Goal: Information Seeking & Learning: Learn about a topic

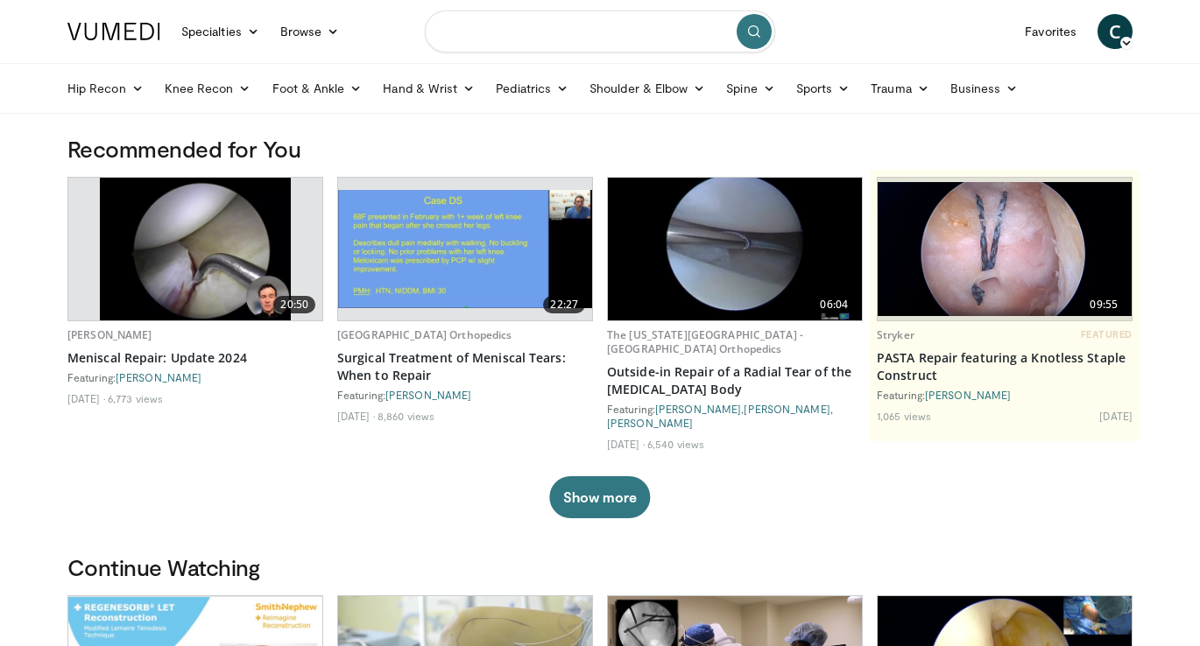
click at [501, 35] on input "Search topics, interventions" at bounding box center [600, 32] width 350 height 42
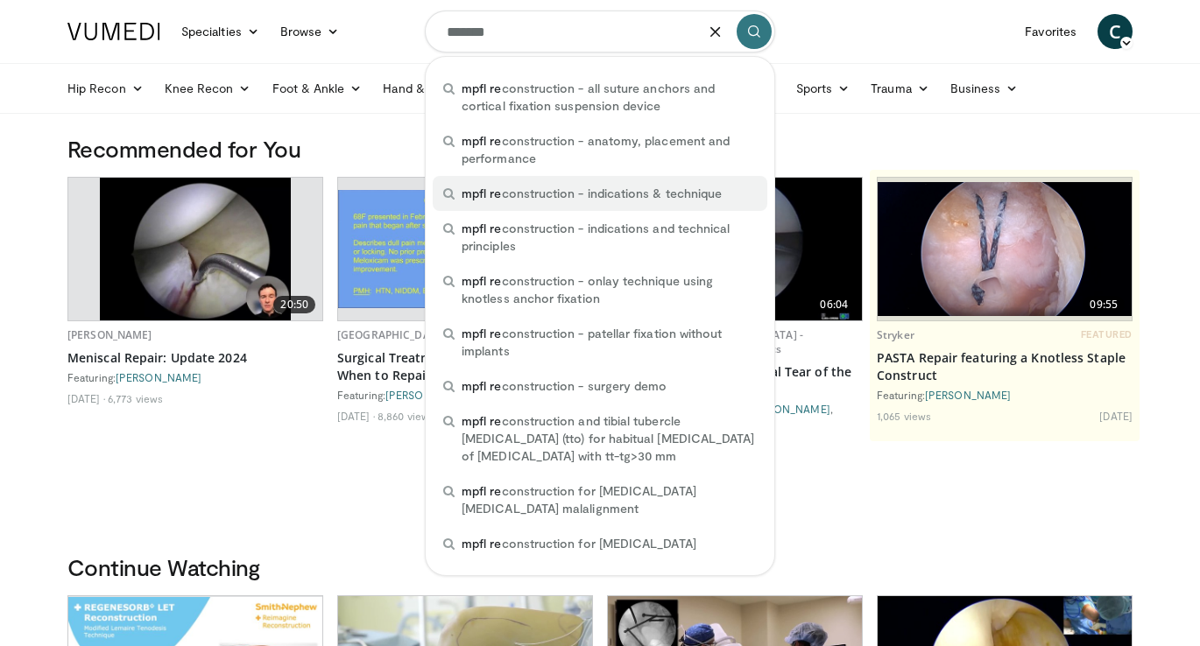
click at [579, 190] on span "mpfl re construction - indications & technique" at bounding box center [591, 194] width 260 height 18
type input "**********"
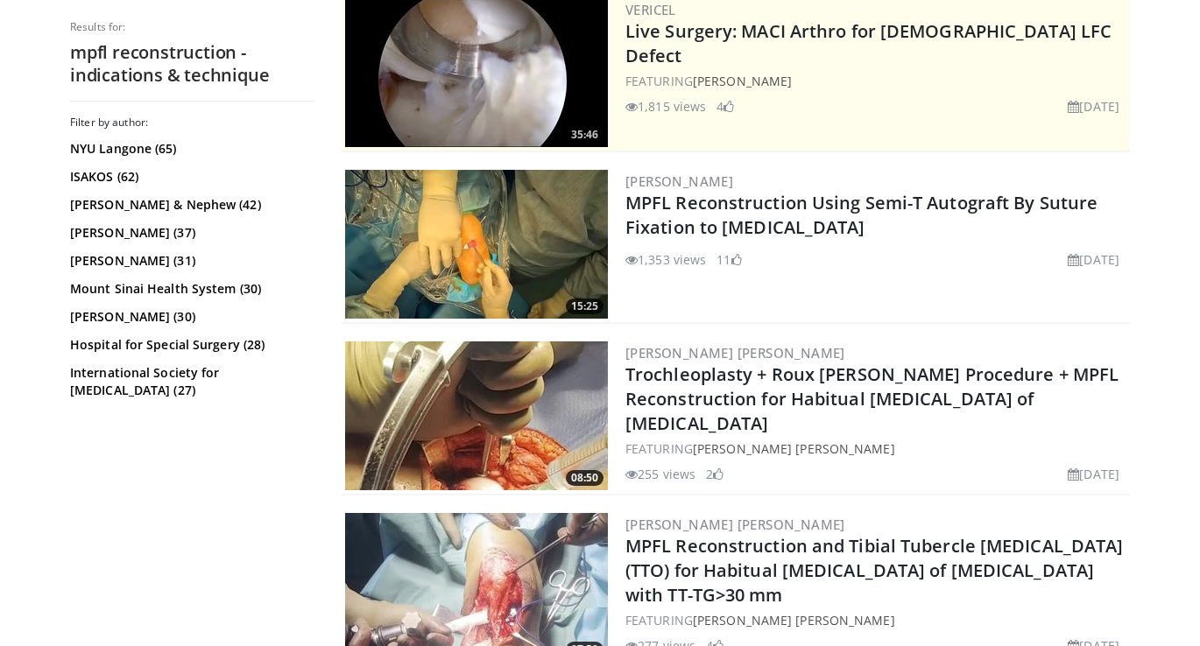
scroll to position [373, 0]
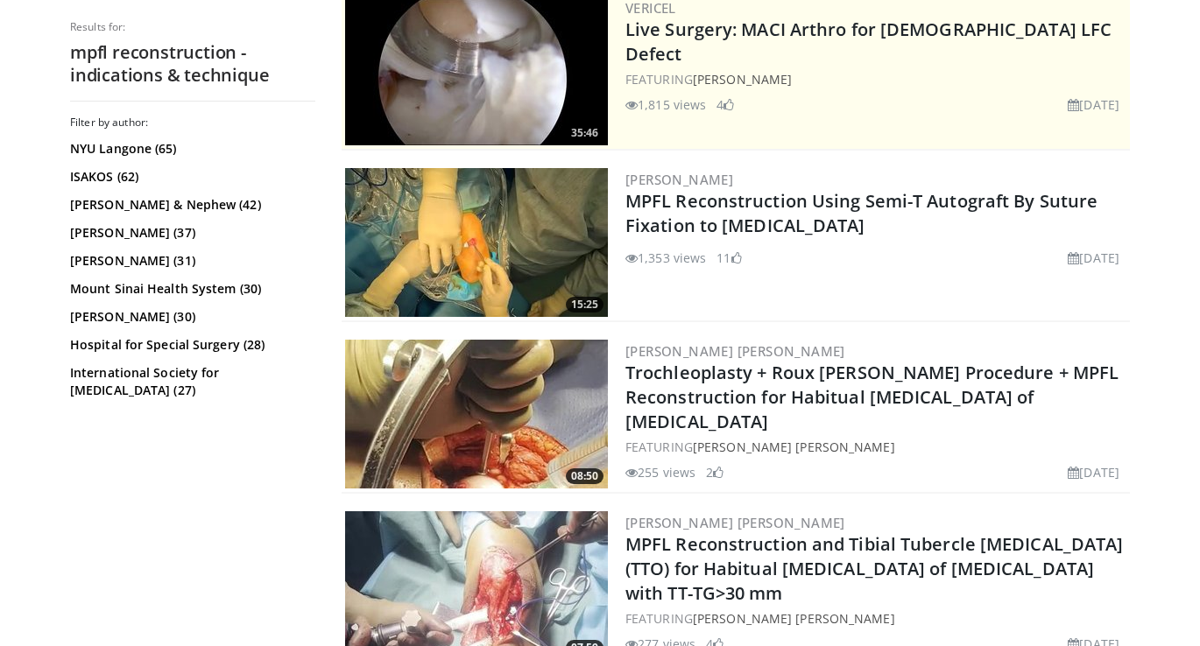
click at [464, 235] on img at bounding box center [476, 242] width 263 height 149
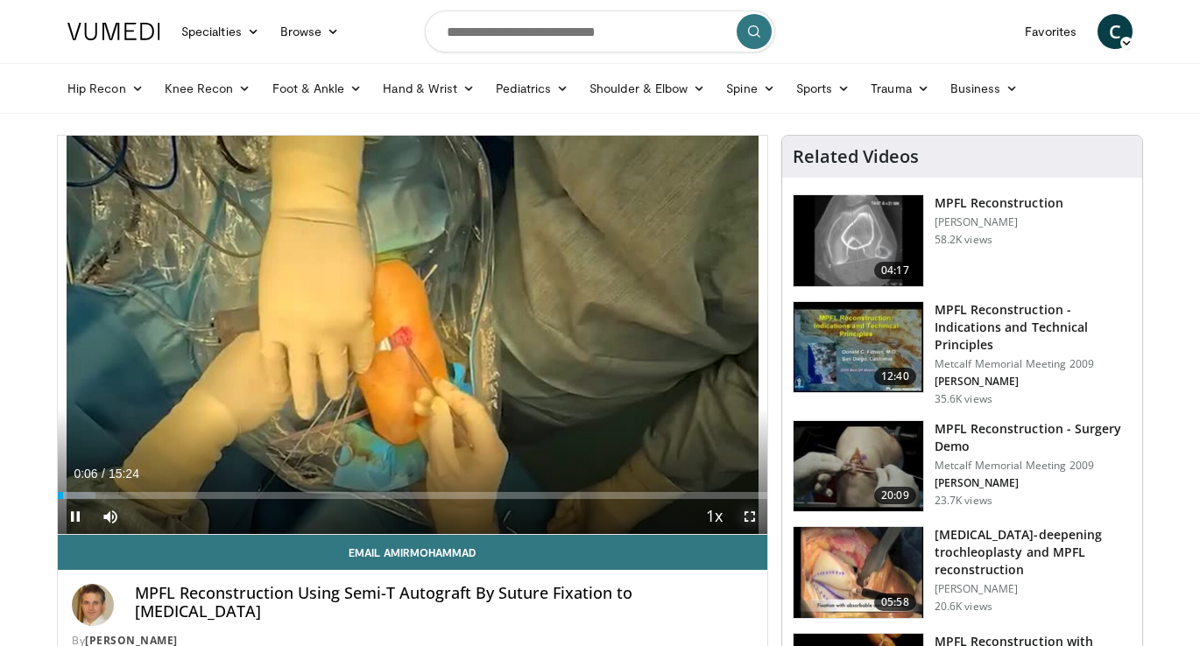
click at [748, 515] on span "Video Player" at bounding box center [749, 516] width 35 height 35
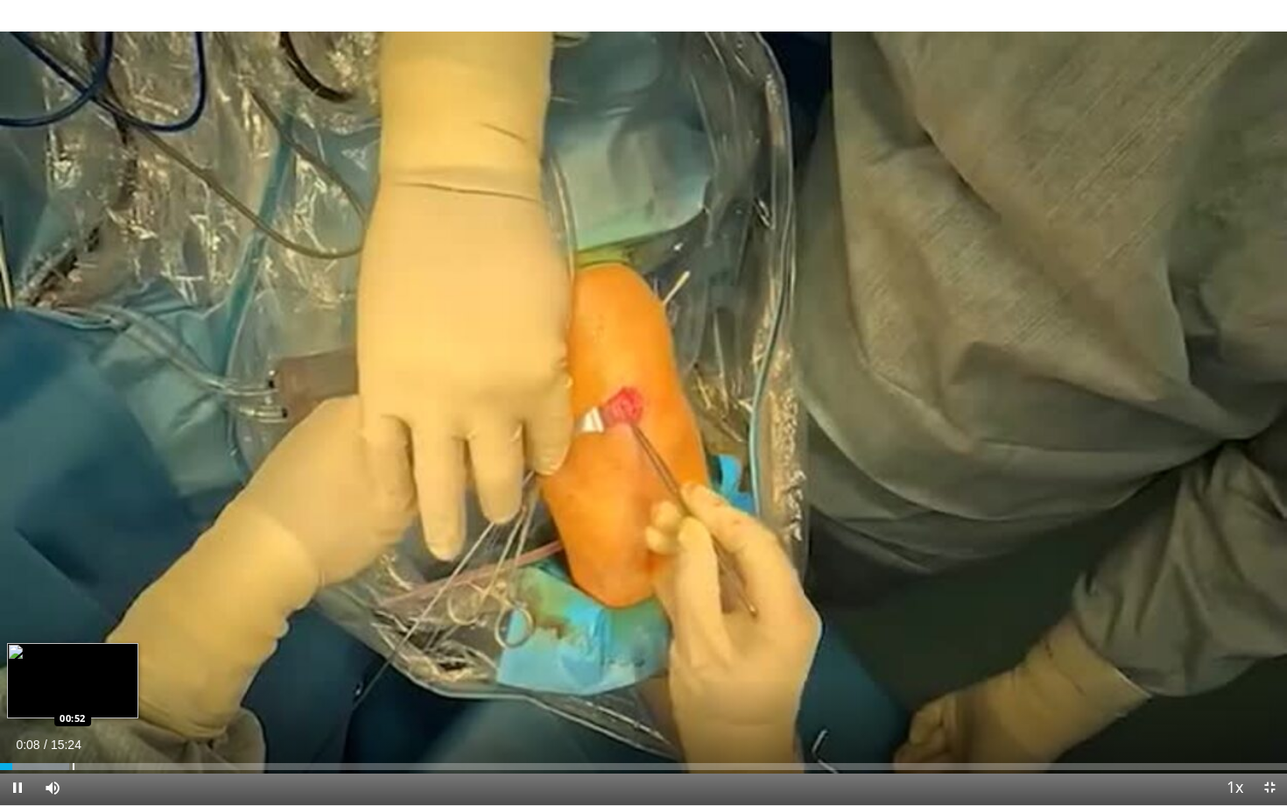
click at [72, 645] on div "Loaded : 5.36% 00:08 00:52" at bounding box center [643, 761] width 1287 height 17
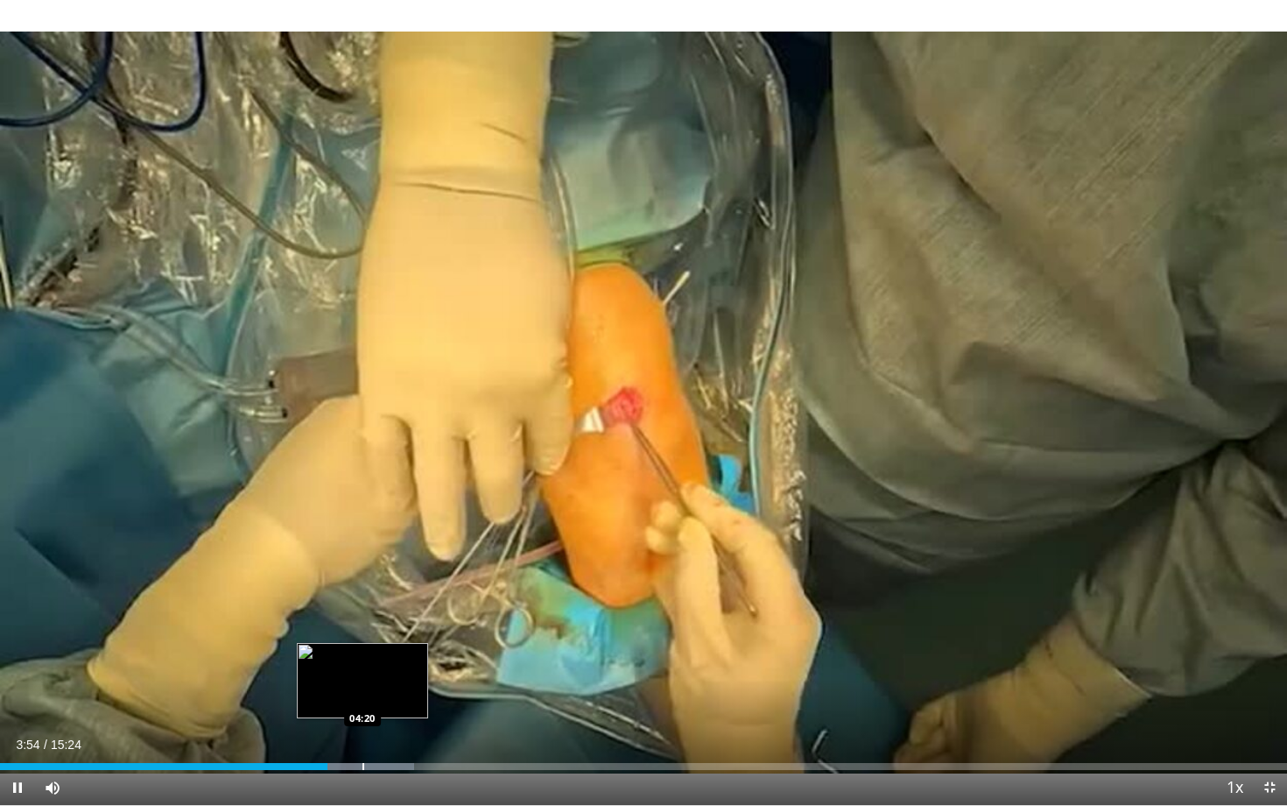
click at [363, 645] on div "Progress Bar" at bounding box center [364, 766] width 2 height 7
click at [393, 645] on div "Progress Bar" at bounding box center [394, 766] width 2 height 7
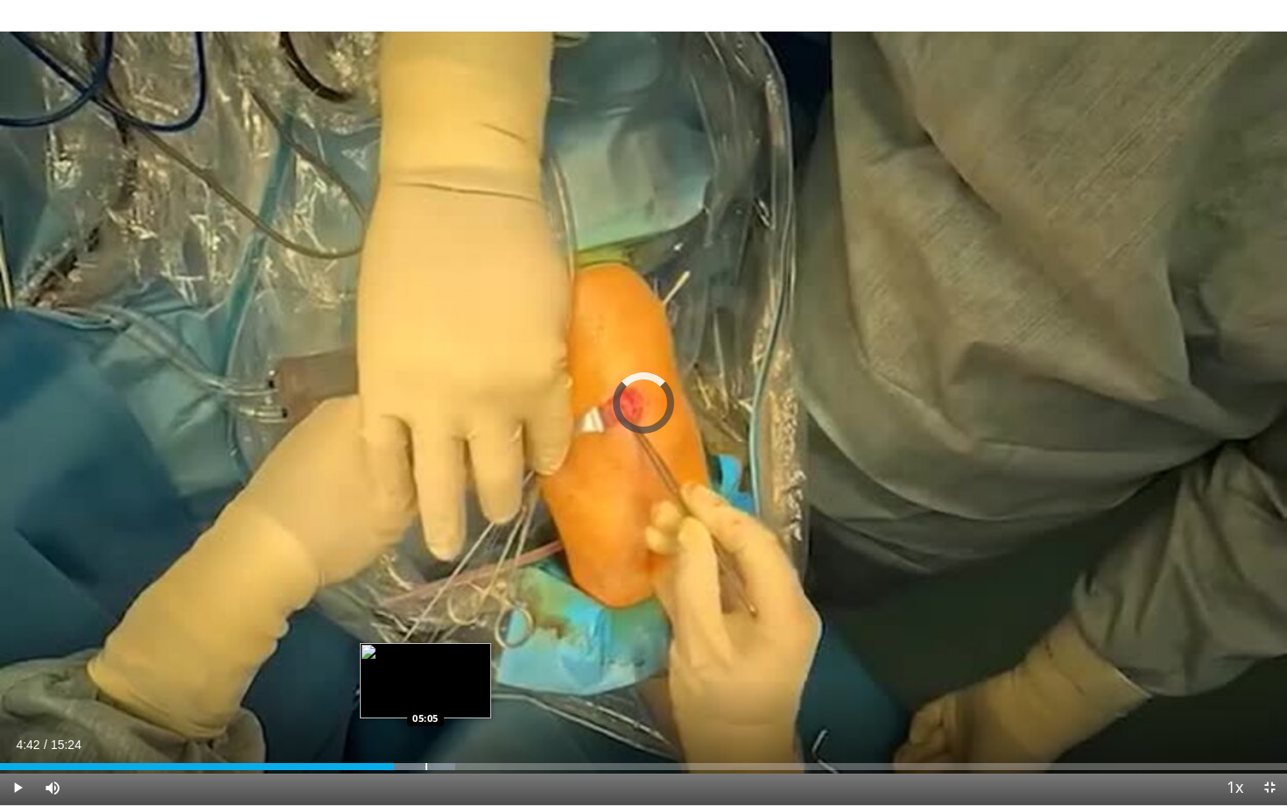
click at [426, 645] on div "Loaded : 35.40% 04:42 05:05" at bounding box center [643, 761] width 1287 height 17
click at [454, 645] on div "Progress Bar" at bounding box center [455, 766] width 2 height 7
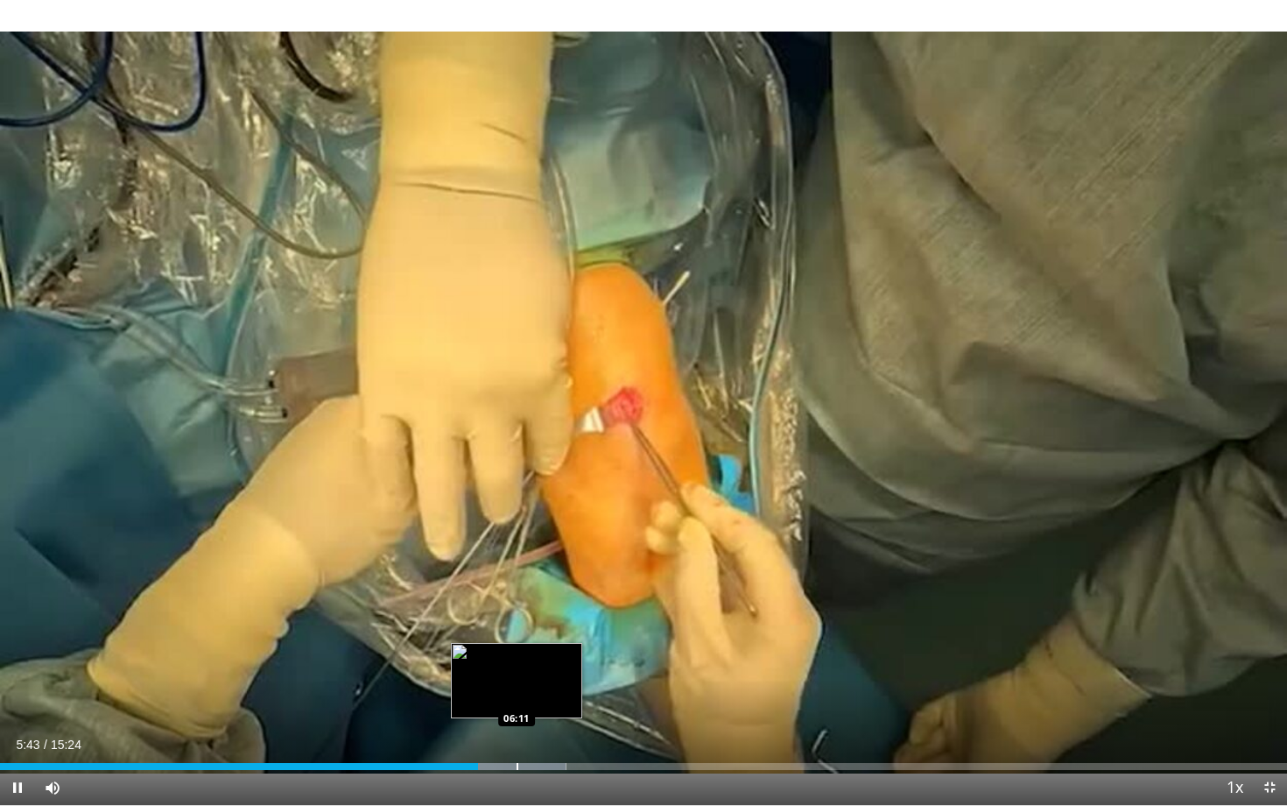
click at [530, 645] on div "Loaded : 43.98% 05:43 06:11" at bounding box center [643, 761] width 1287 height 17
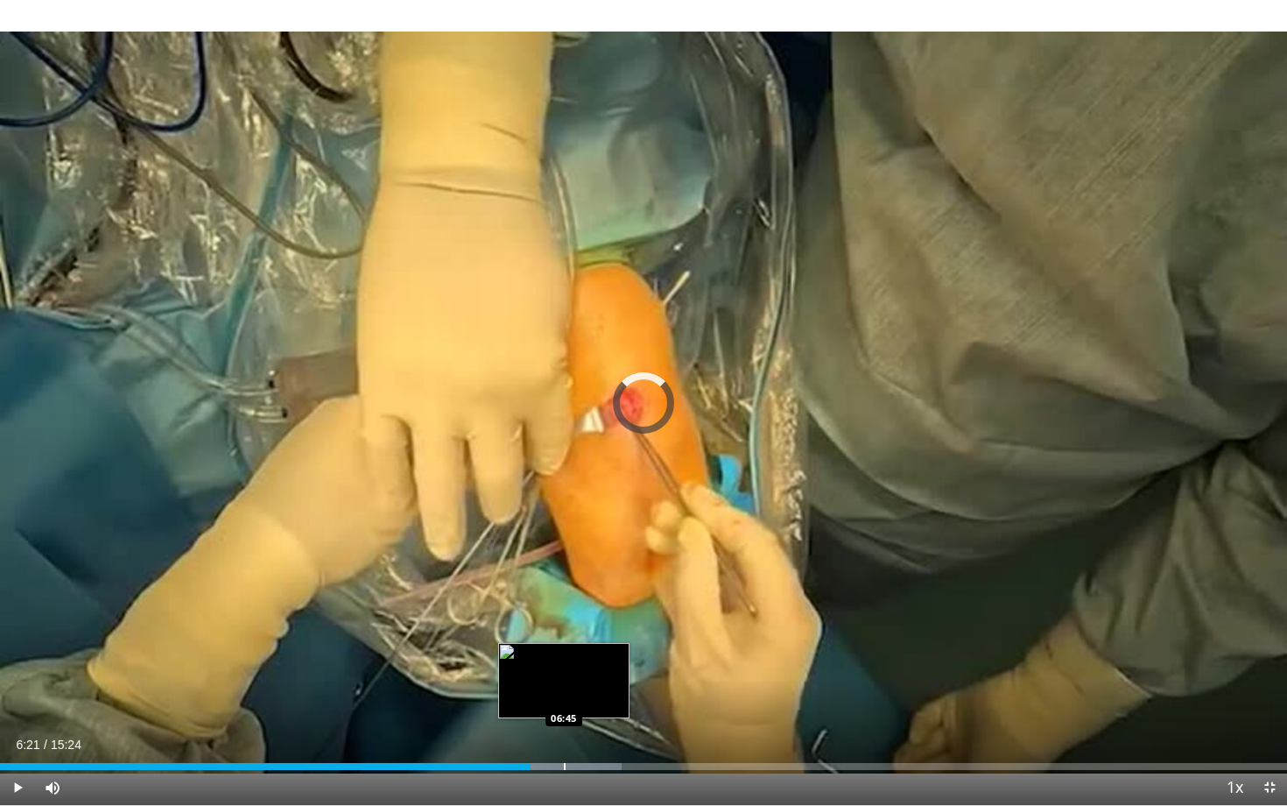
click at [564, 645] on div "Progress Bar" at bounding box center [565, 766] width 2 height 7
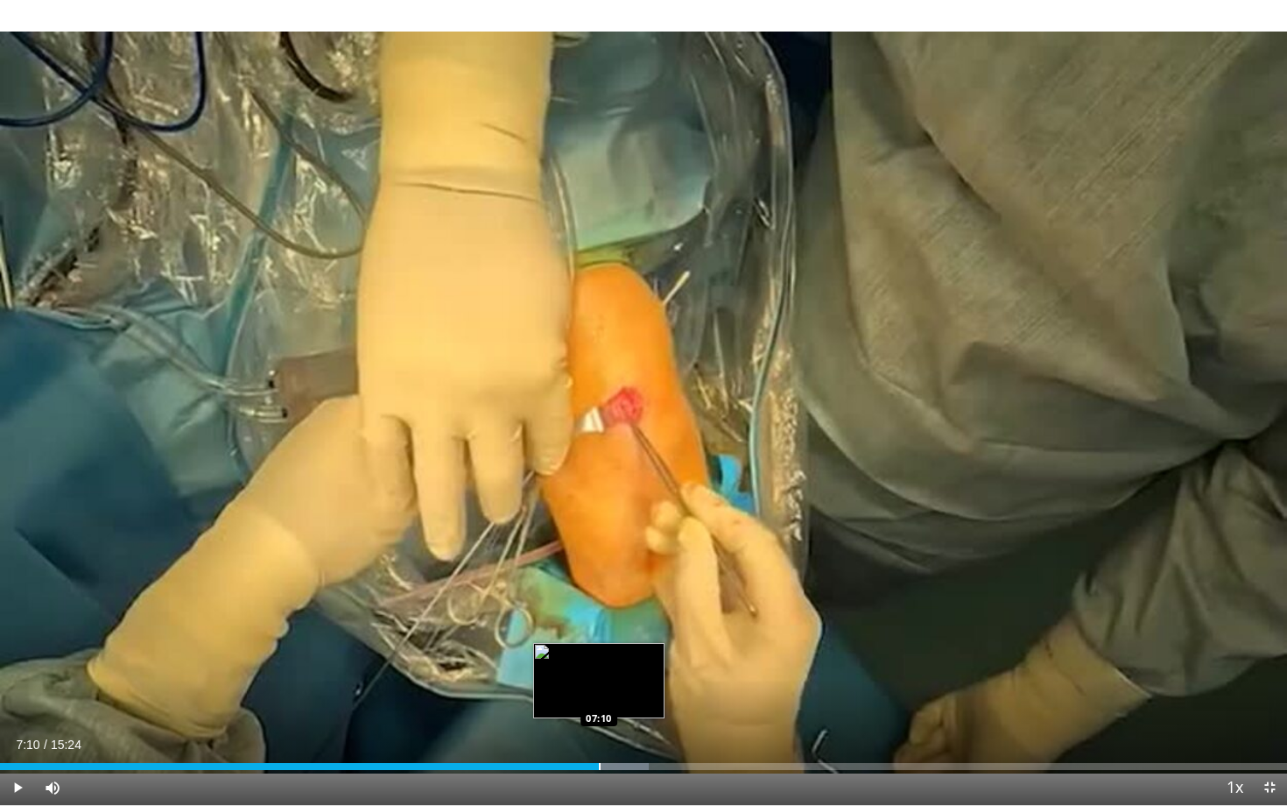
click at [599, 645] on div "Progress Bar" at bounding box center [600, 766] width 2 height 7
click at [637, 645] on div "Progress Bar" at bounding box center [636, 766] width 2 height 7
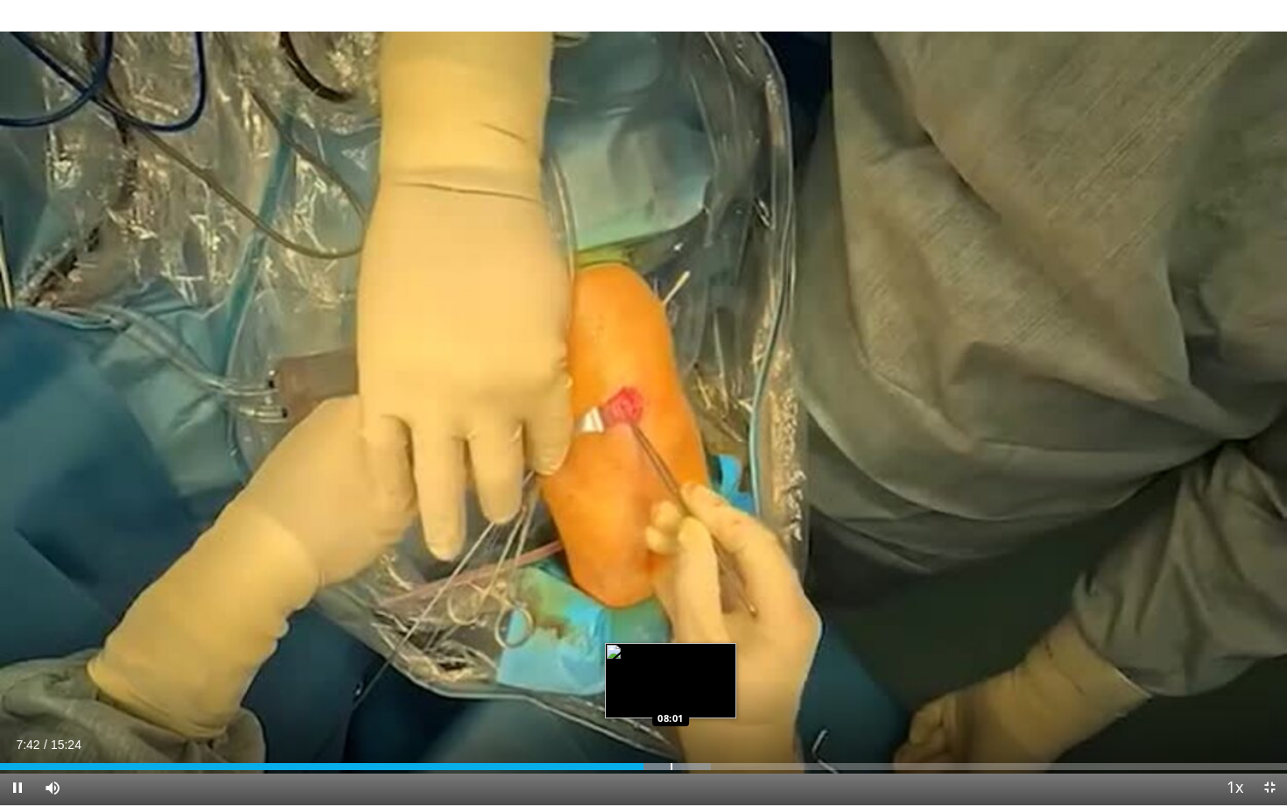
click at [673, 645] on div "Progress Bar" at bounding box center [672, 766] width 2 height 7
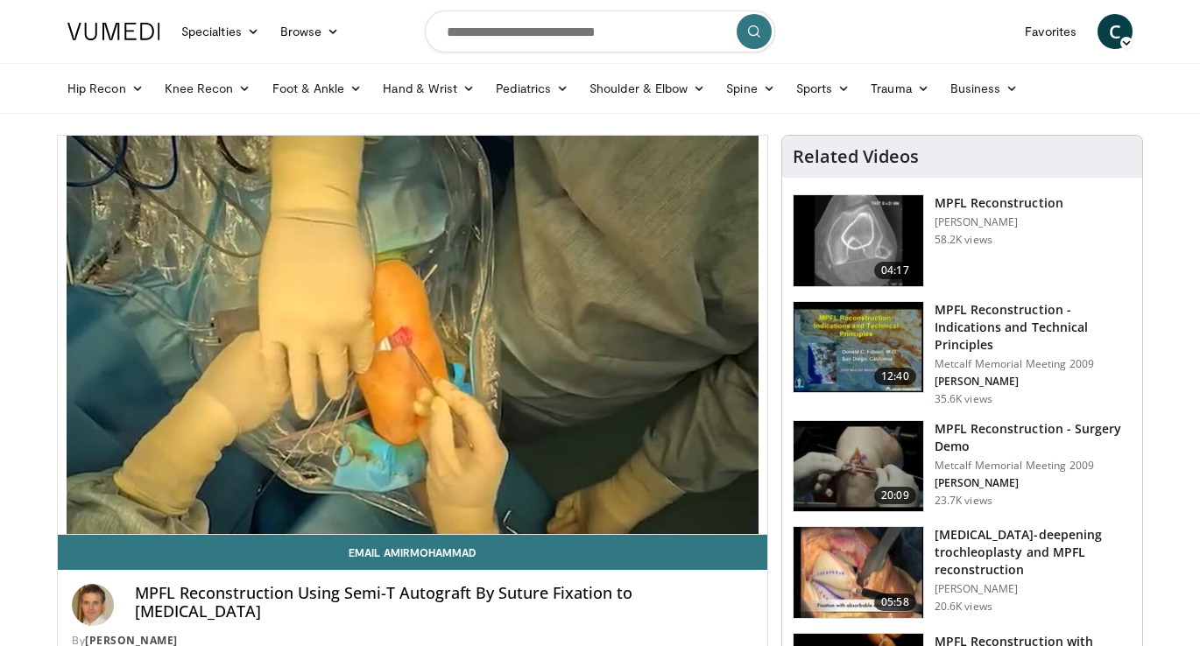
click at [848, 347] on img at bounding box center [858, 347] width 130 height 91
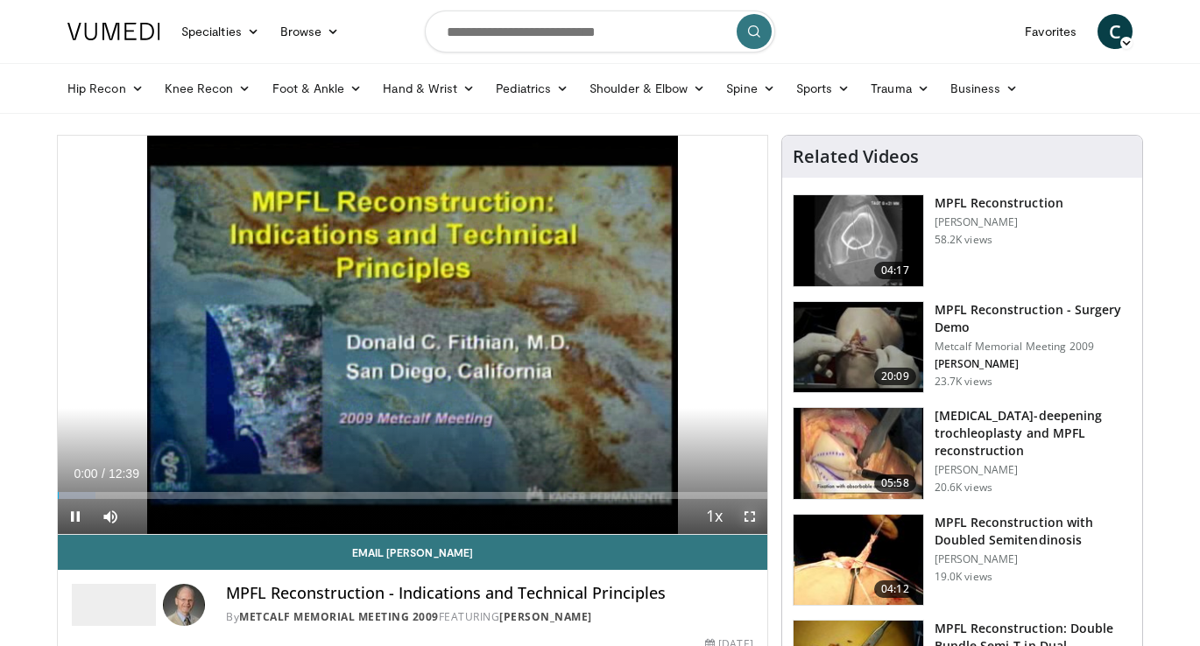
click at [750, 518] on span "Video Player" at bounding box center [749, 516] width 35 height 35
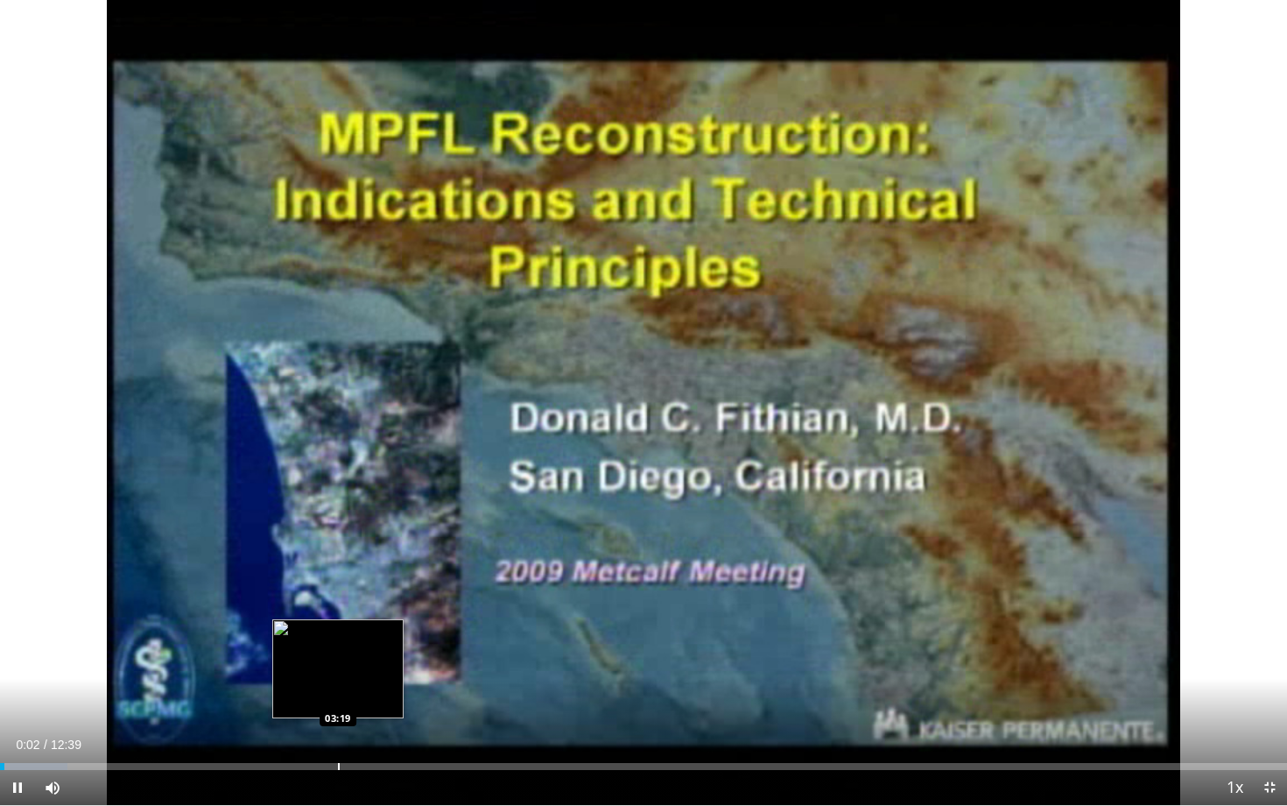
click at [338, 645] on div "Progress Bar" at bounding box center [339, 766] width 2 height 7
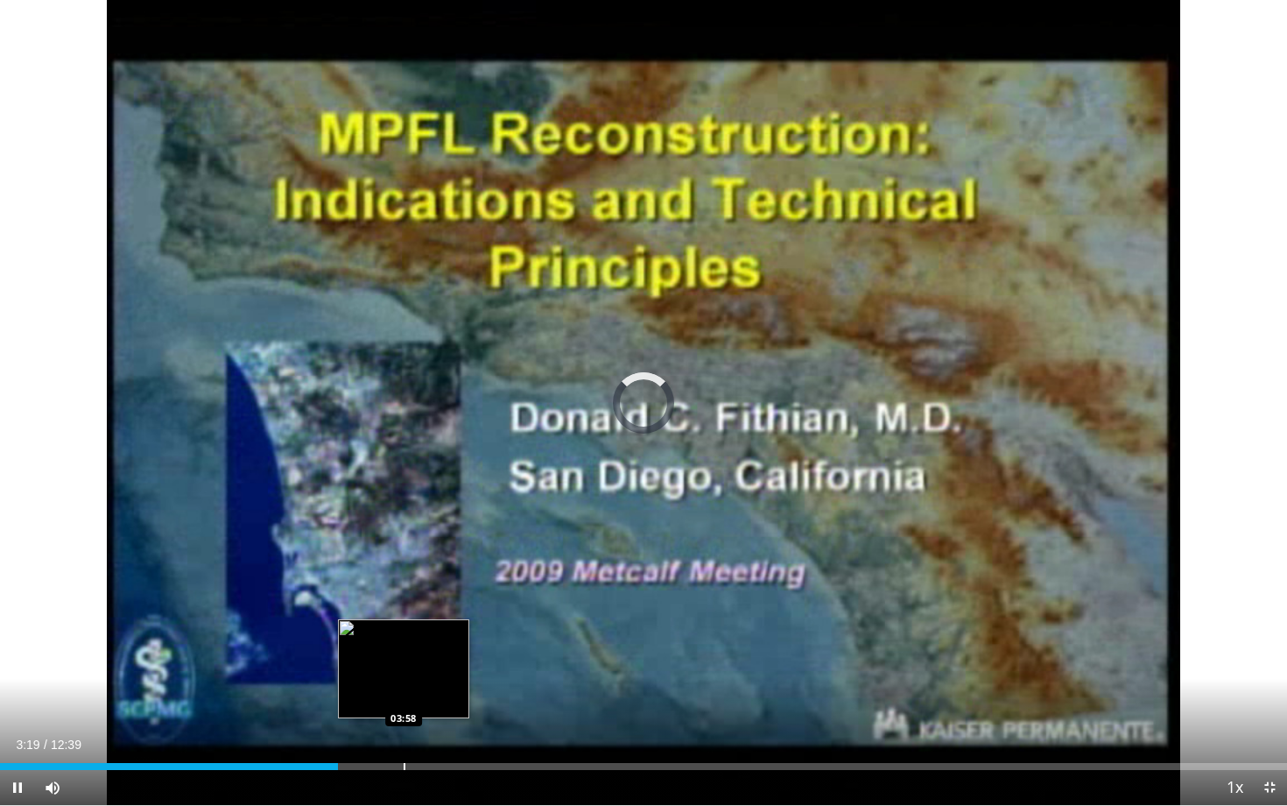
click at [403, 645] on div "Loaded : 0.00% 03:19 03:58" at bounding box center [643, 761] width 1287 height 17
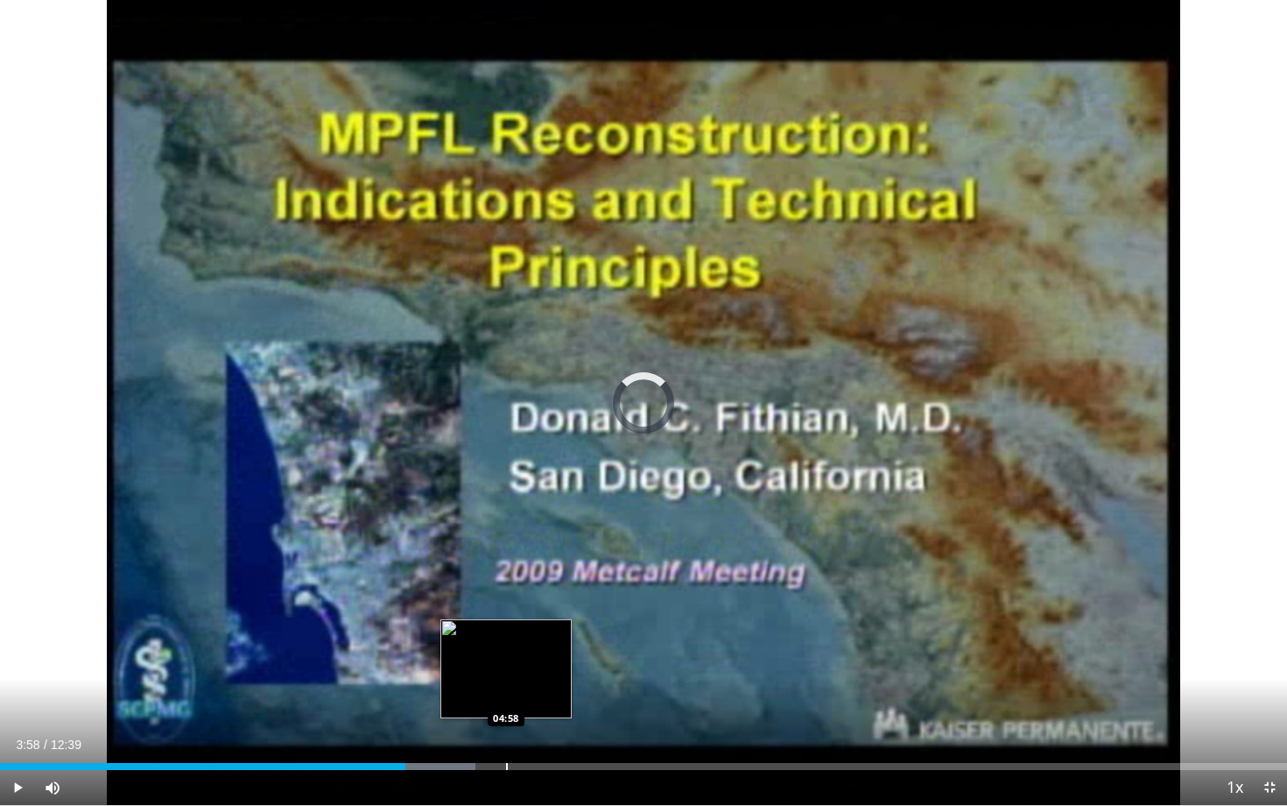
click at [505, 645] on div "Loaded : 36.92% 03:59 04:58" at bounding box center [643, 761] width 1287 height 17
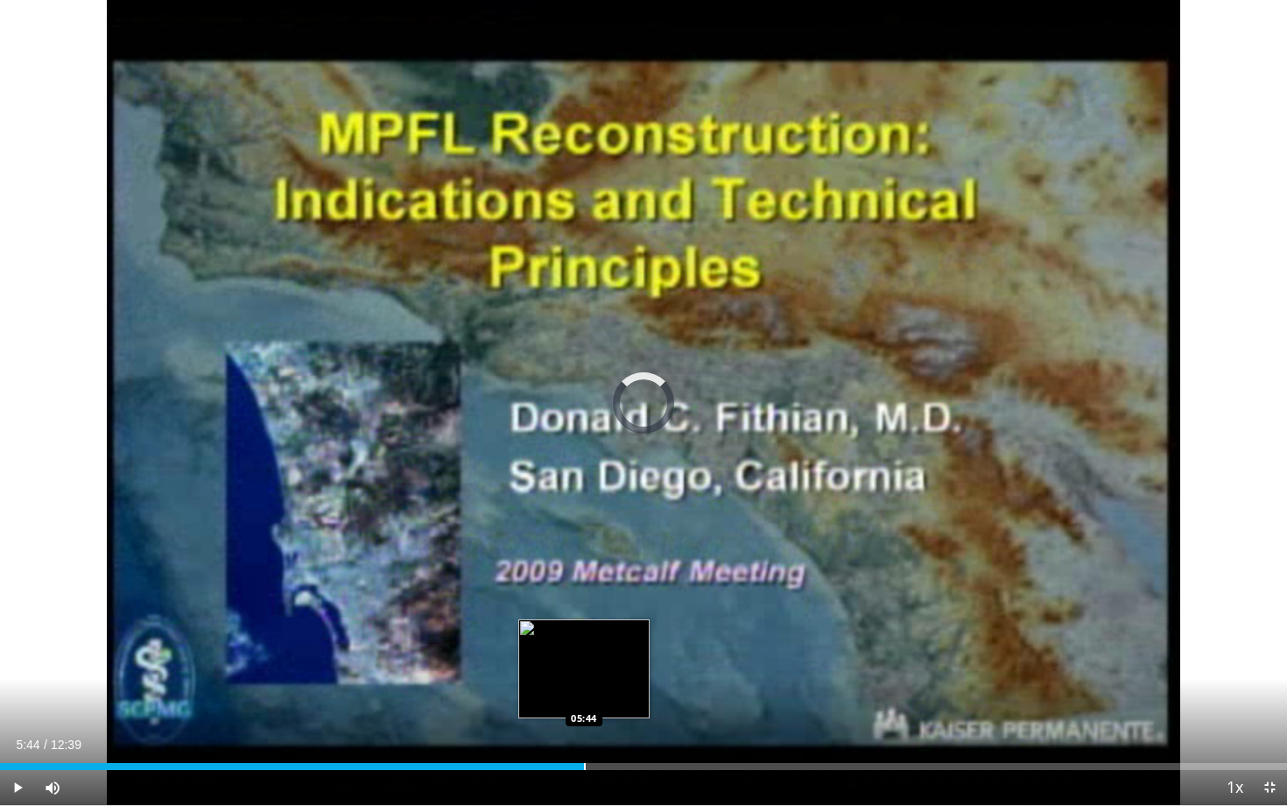
click at [583, 645] on div "Loaded : 42.20% 05:44 05:44" at bounding box center [643, 761] width 1287 height 17
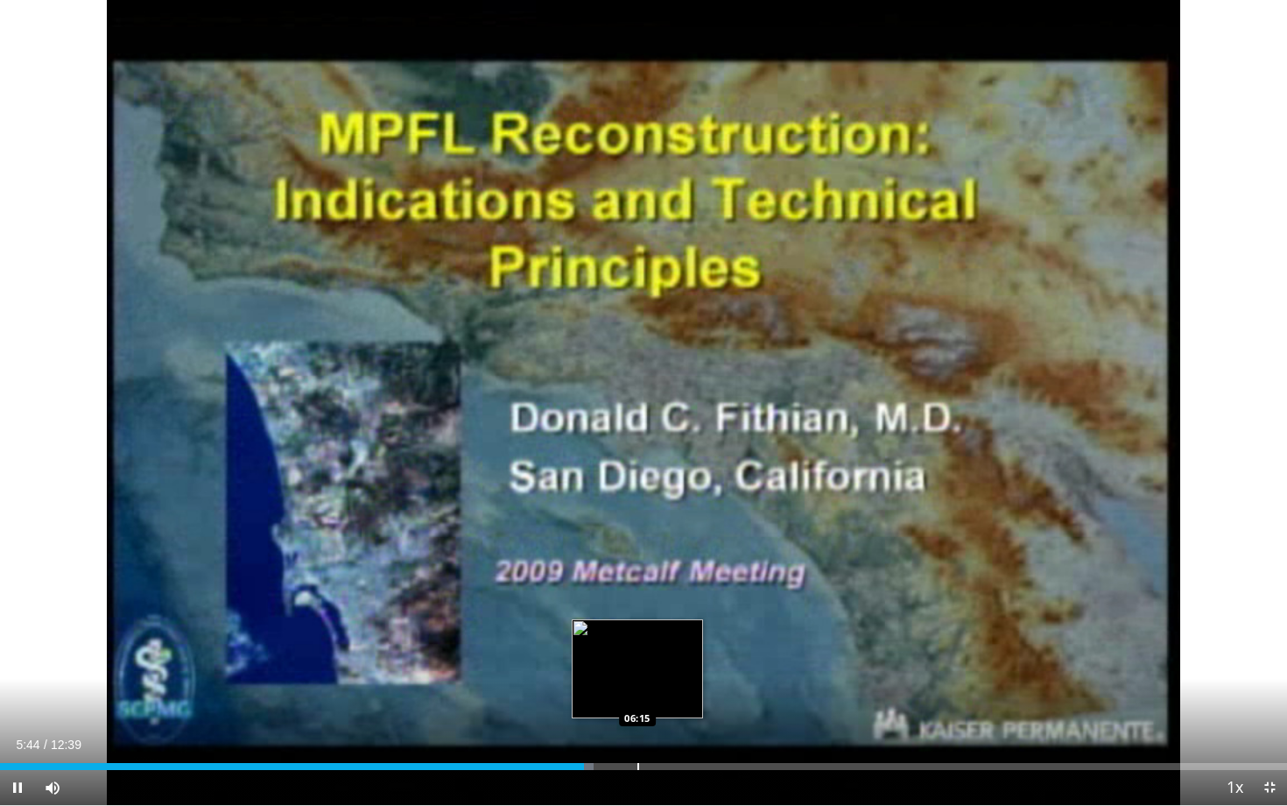
click at [639, 645] on div "Progress Bar" at bounding box center [639, 766] width 2 height 7
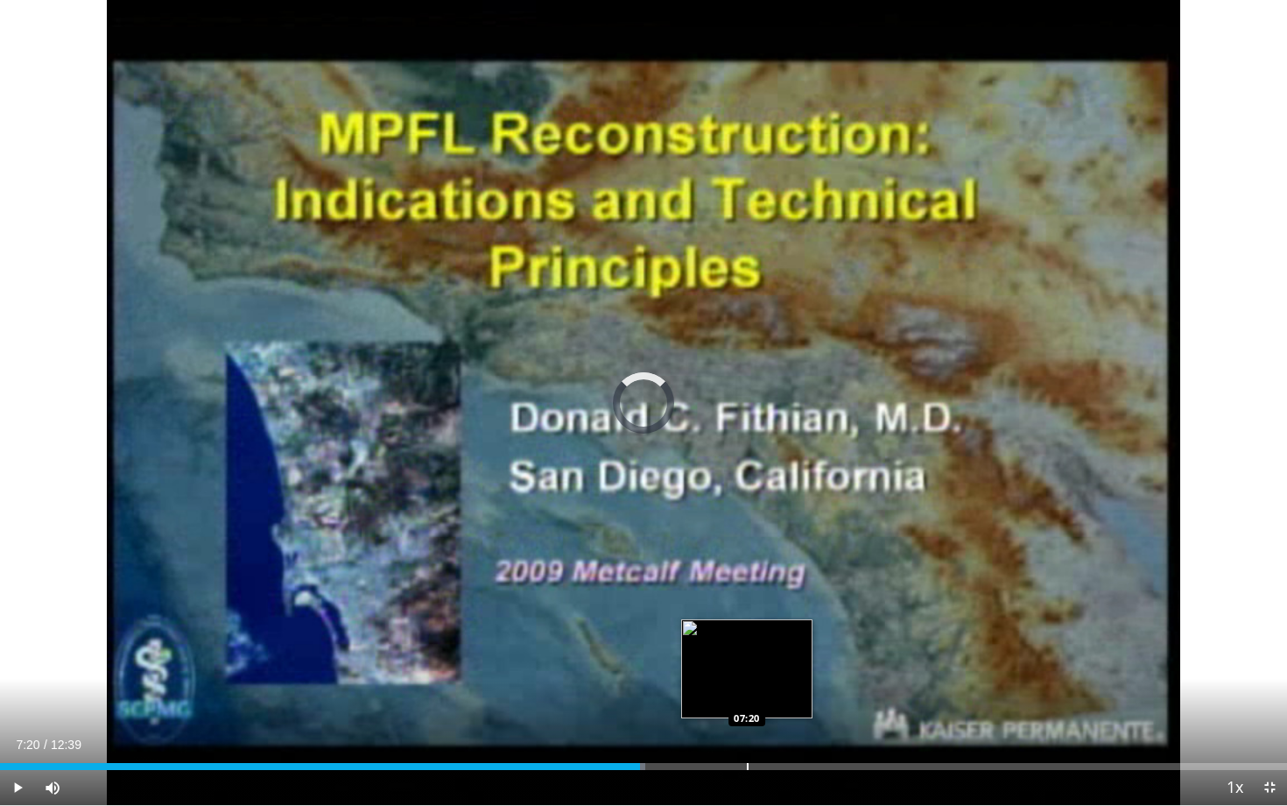
click at [746, 645] on div "Loaded : 50.11% 06:17 07:20" at bounding box center [643, 761] width 1287 height 17
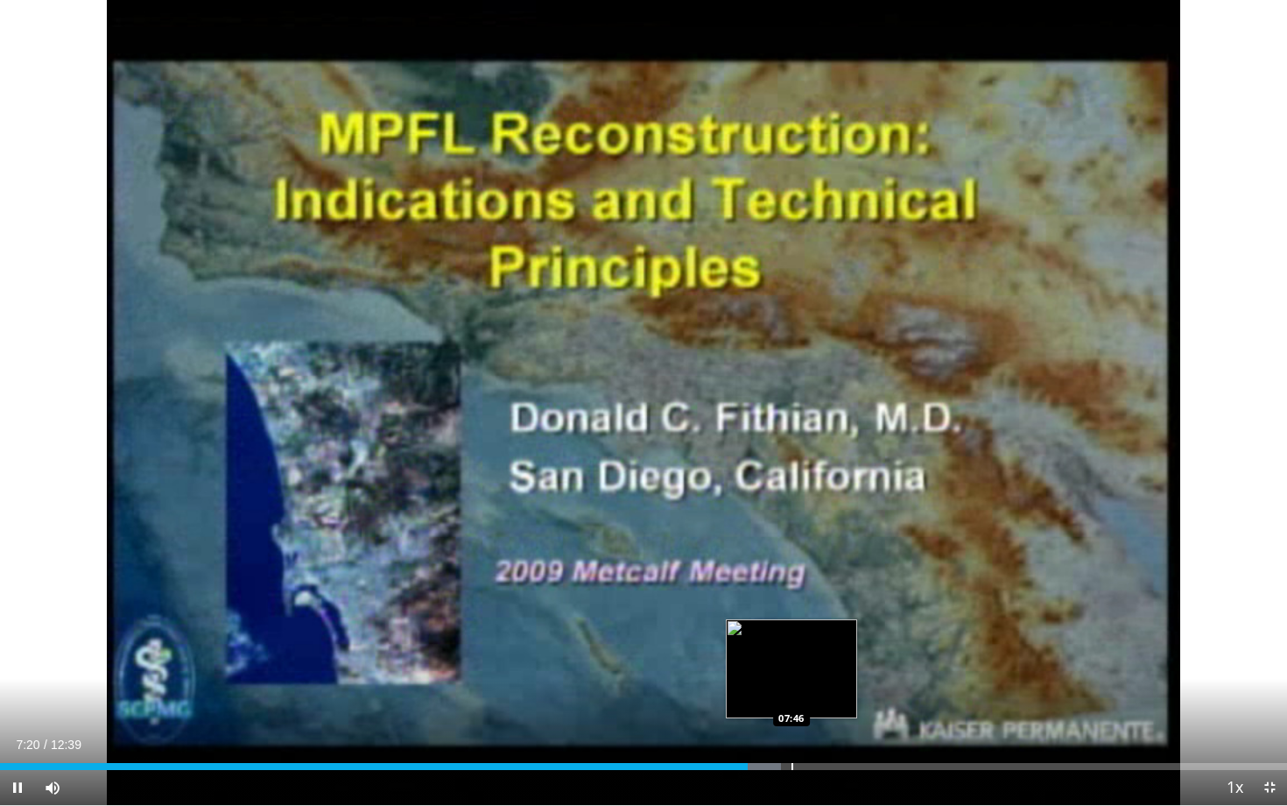
click at [793, 645] on div "Loaded : 60.66% 07:20 07:46" at bounding box center [643, 761] width 1287 height 17
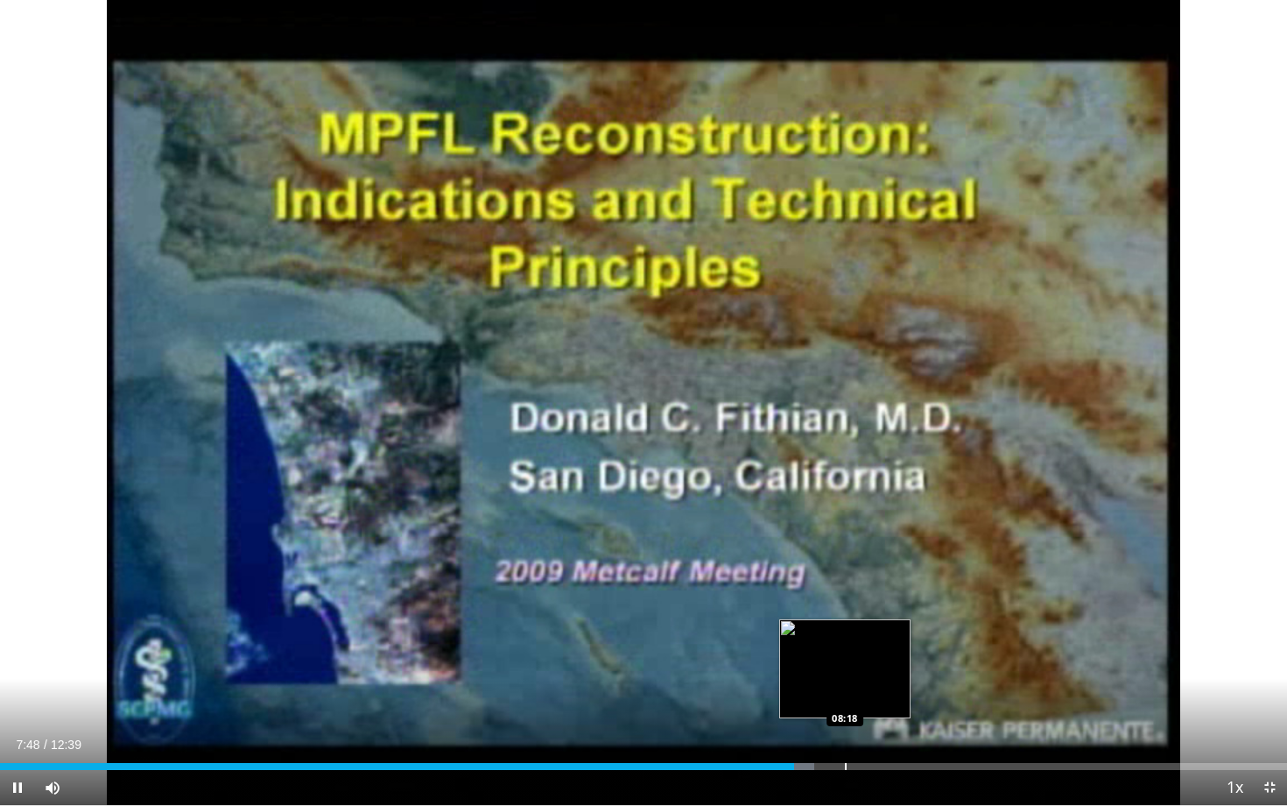
click at [846, 645] on div "Loaded : 63.29% 07:48 08:18" at bounding box center [643, 761] width 1287 height 17
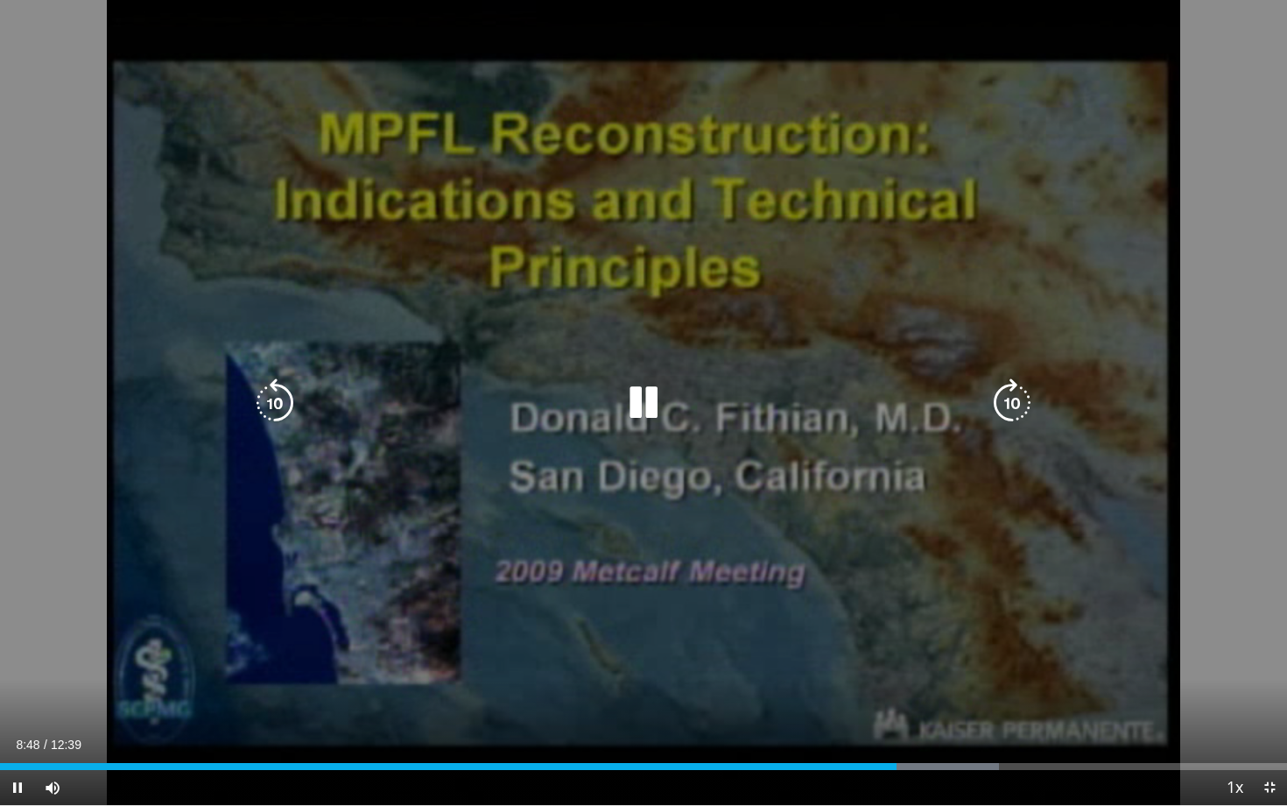
click at [646, 413] on icon "Video Player" at bounding box center [643, 402] width 49 height 49
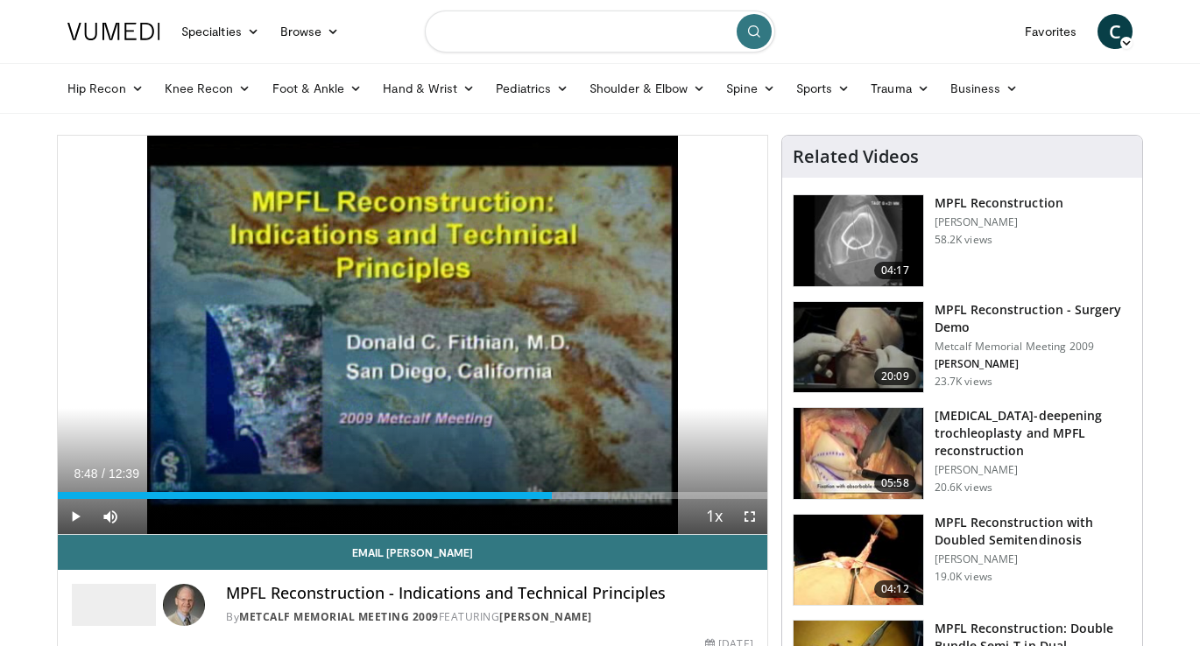
click at [597, 23] on input "Search topics, interventions" at bounding box center [600, 32] width 350 height 42
type input "**********"
click at [760, 26] on icon "submit" at bounding box center [754, 32] width 14 height 14
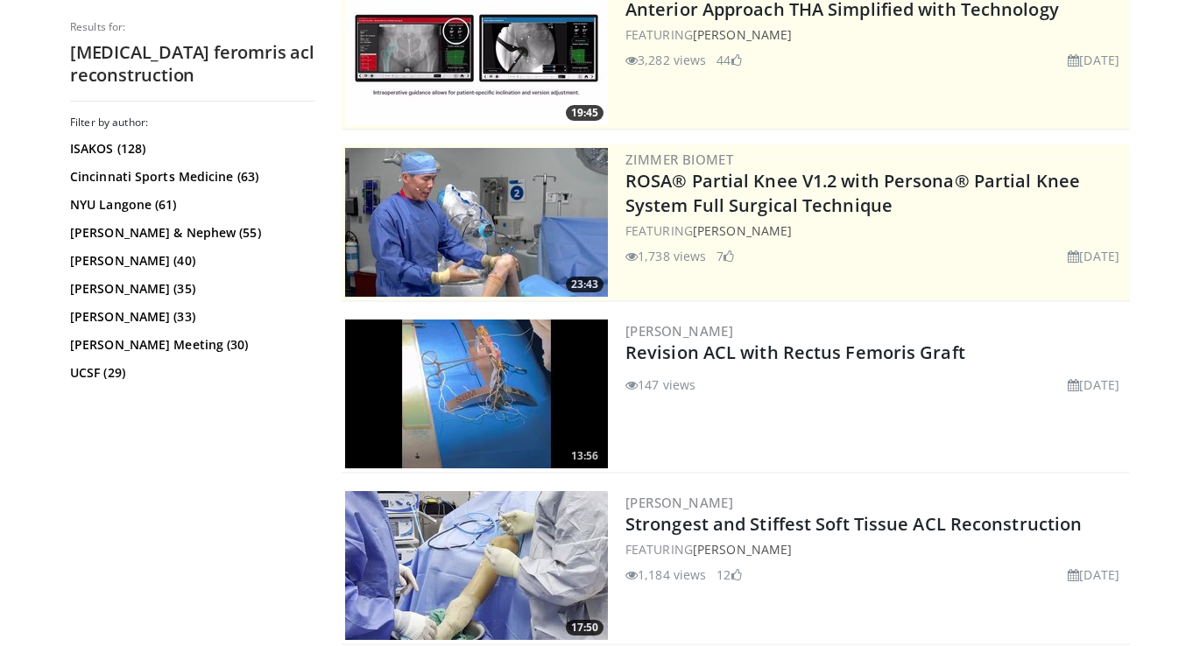
scroll to position [250, 0]
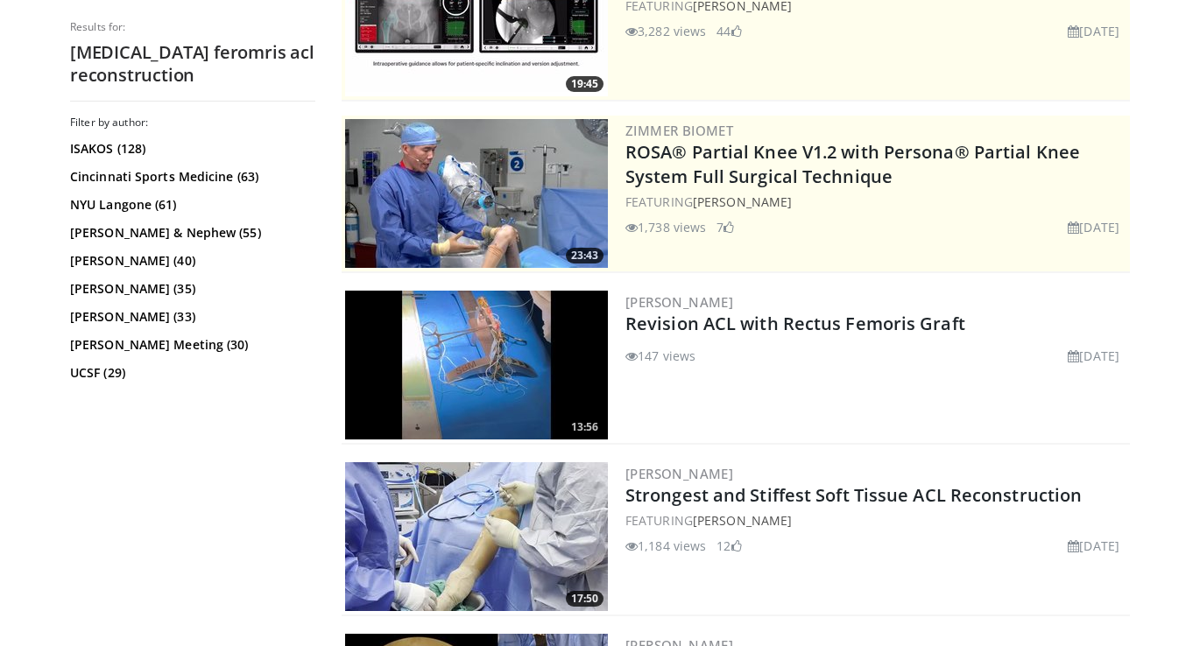
click at [490, 370] on img at bounding box center [476, 365] width 263 height 149
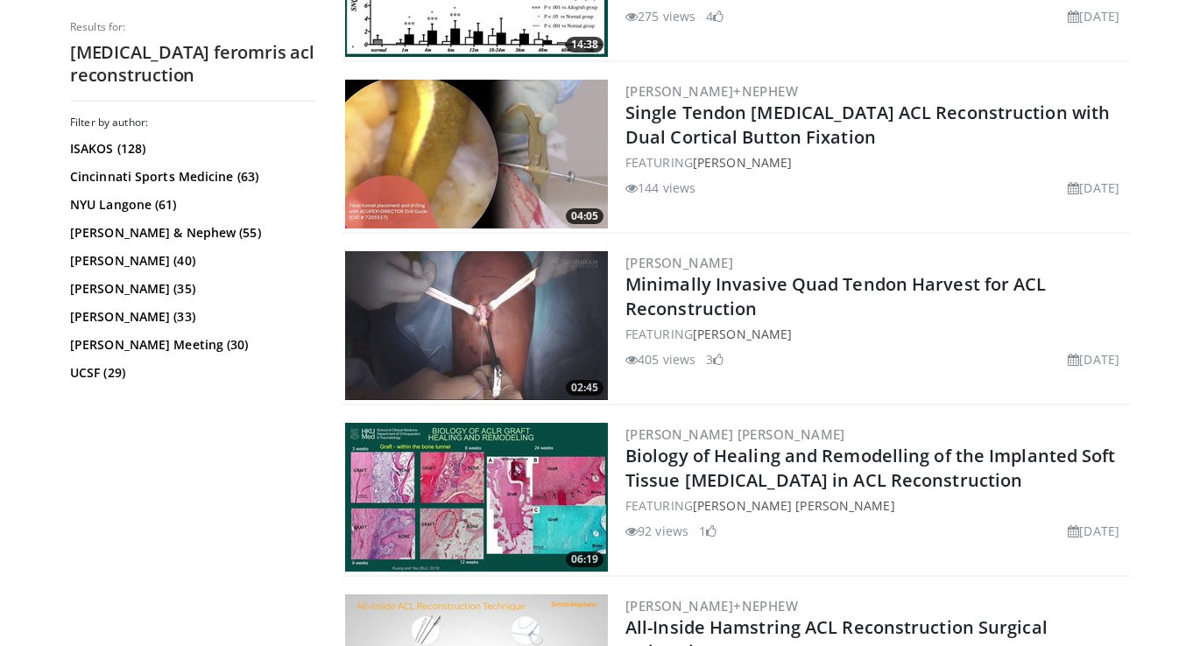
scroll to position [1147, 0]
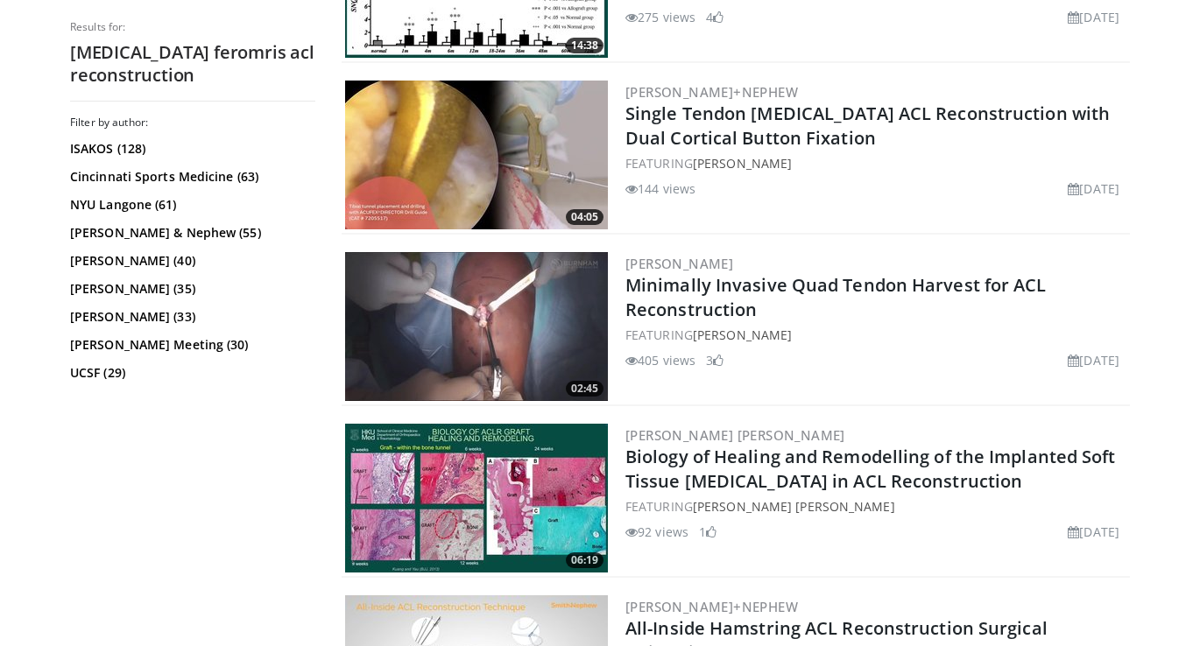
click at [409, 338] on img at bounding box center [476, 326] width 263 height 149
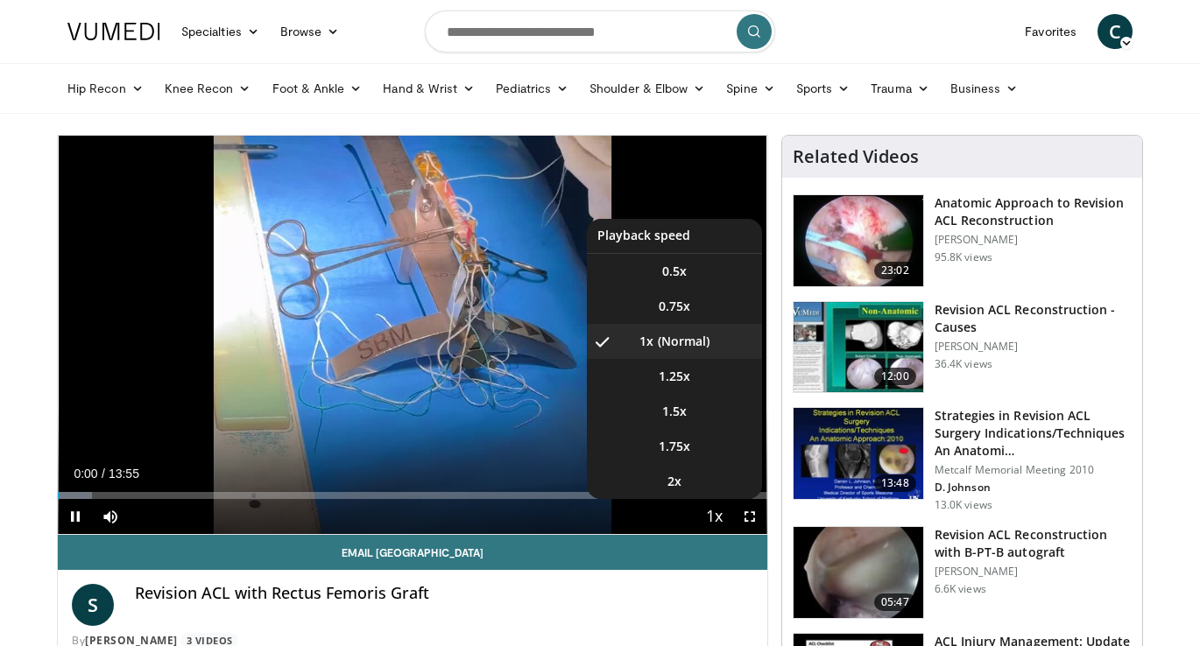
click at [729, 508] on button "Playback Rate" at bounding box center [714, 516] width 35 height 35
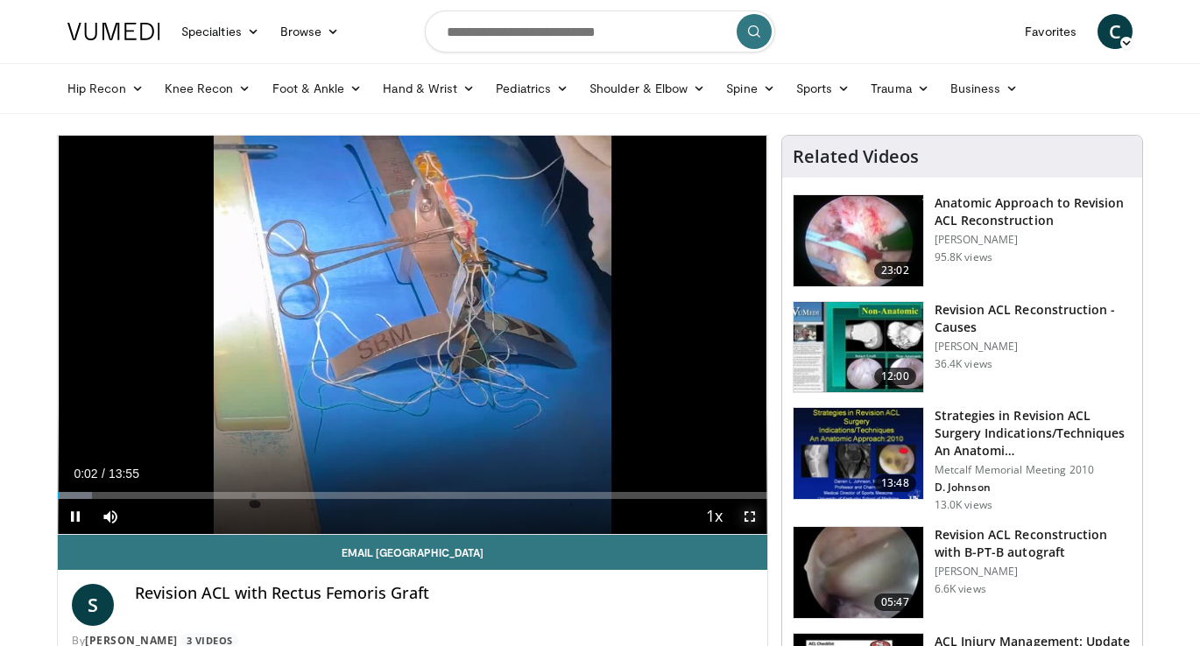
click at [749, 518] on span "Video Player" at bounding box center [749, 516] width 35 height 35
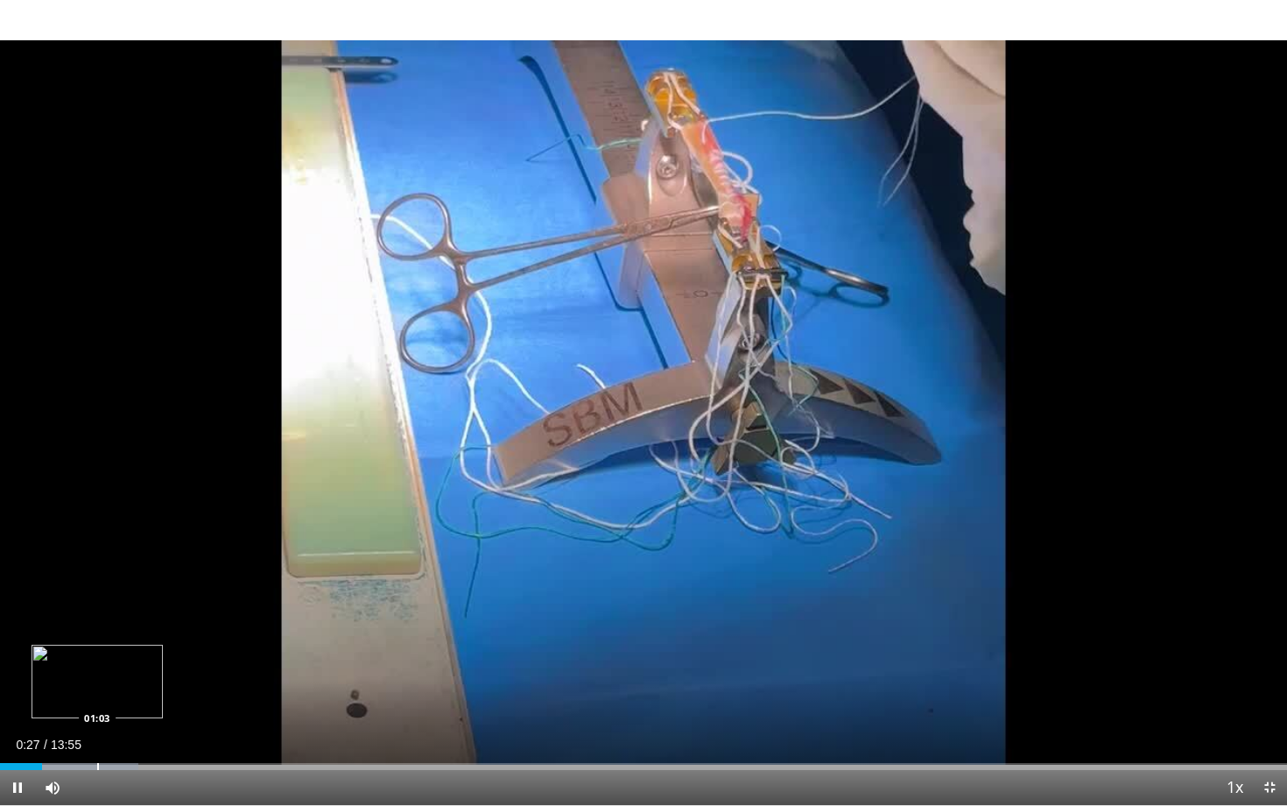
click at [93, 645] on div "Progress Bar" at bounding box center [69, 766] width 138 height 7
click at [130, 645] on div "Loaded : 13.16% 01:00 01:19" at bounding box center [643, 761] width 1287 height 17
click at [102, 645] on div "Loaded : 17.95% 01:05 01:05" at bounding box center [643, 761] width 1287 height 17
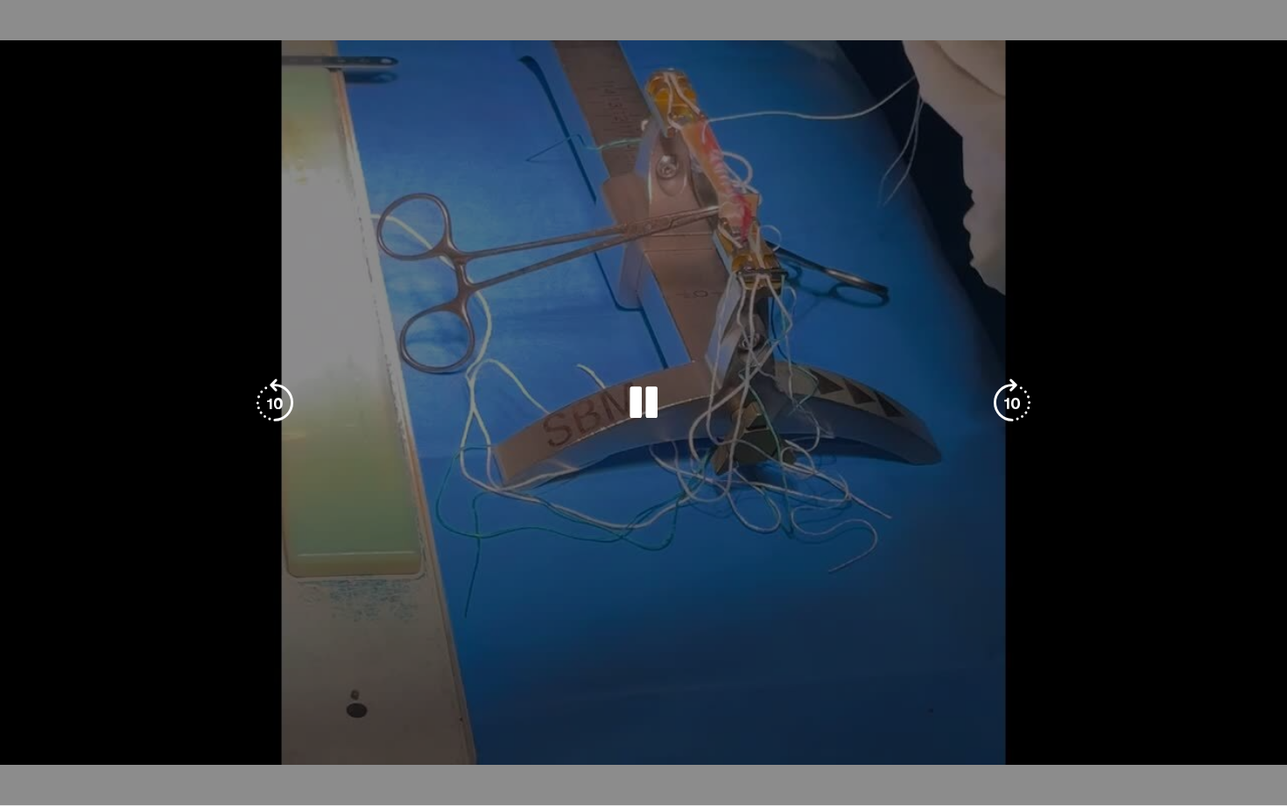
click at [81, 645] on video-js "**********" at bounding box center [643, 403] width 1287 height 806
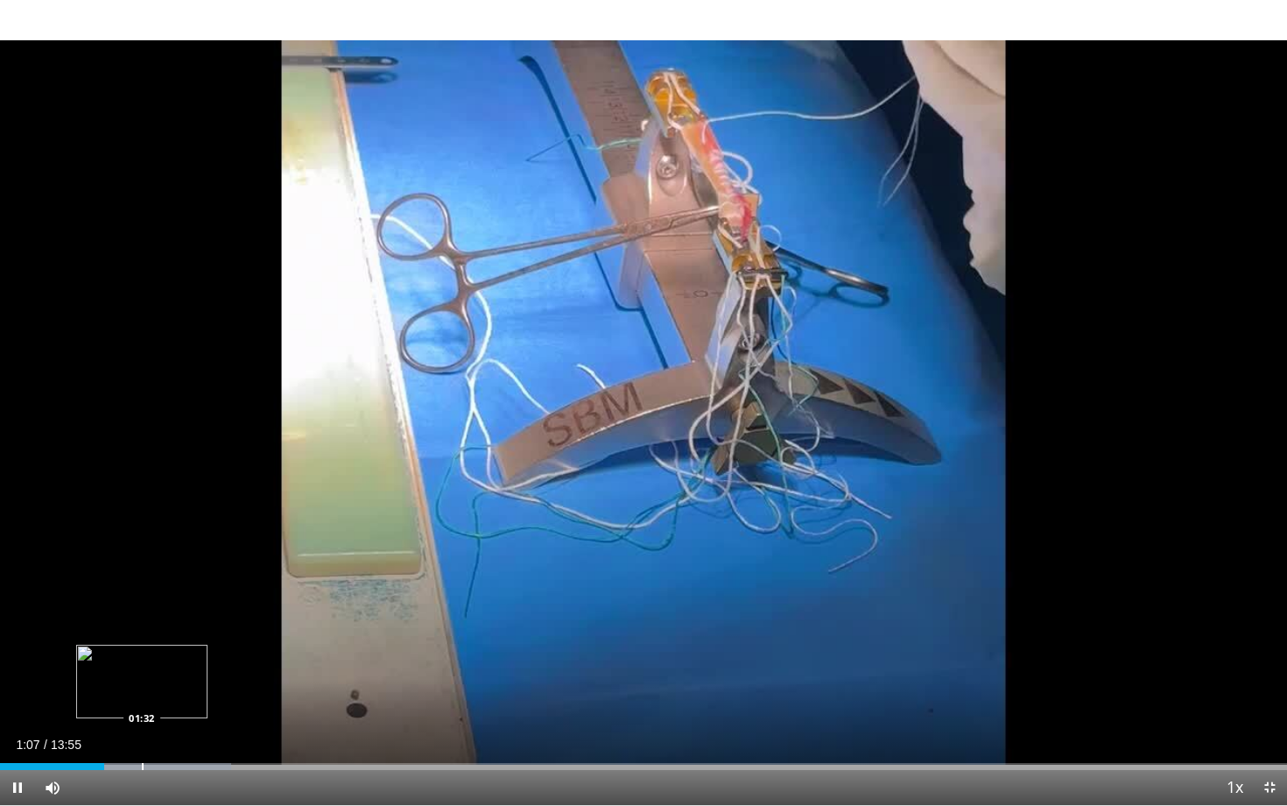
click at [141, 645] on div "Loaded : 17.95% 01:07 01:32" at bounding box center [643, 761] width 1287 height 17
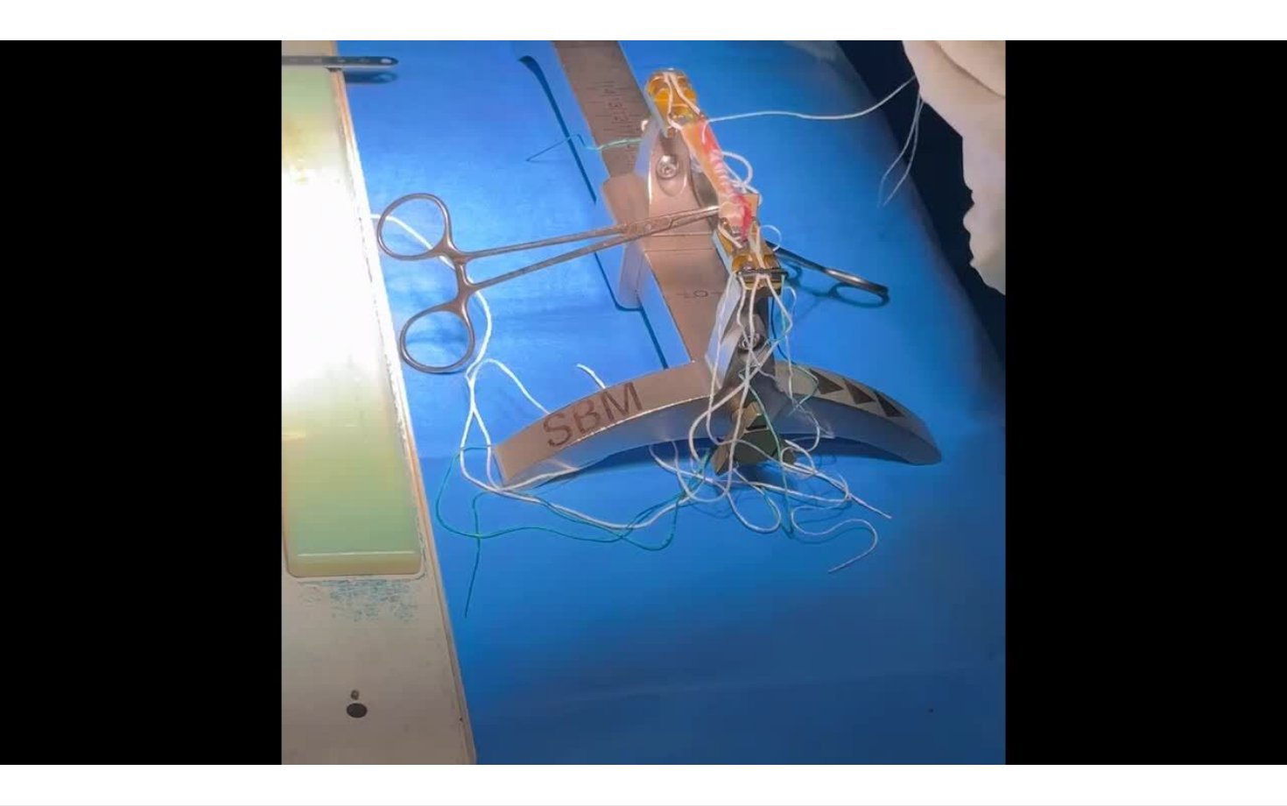
click at [186, 645] on div "Loaded : 19.15% 01:32 01:32" at bounding box center [643, 796] width 1287 height 17
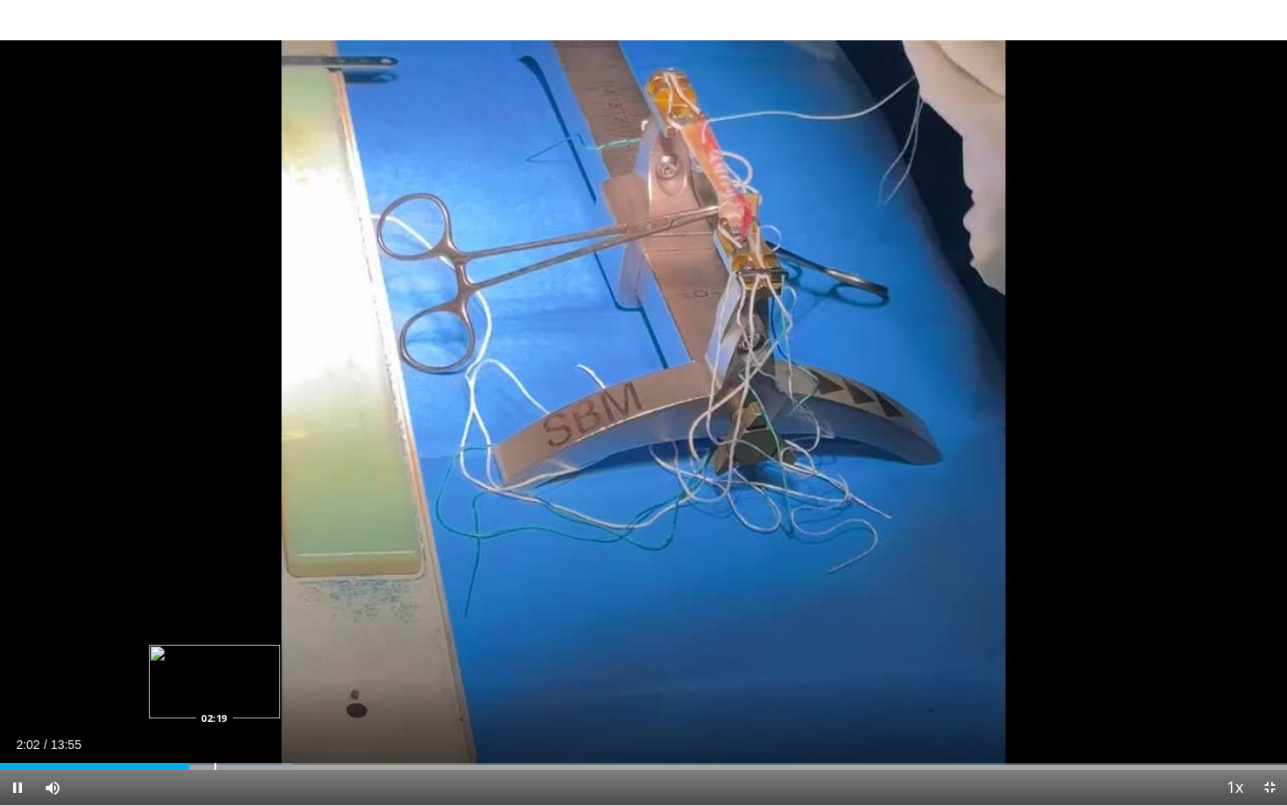
click at [215, 645] on div "Progress Bar" at bounding box center [216, 766] width 2 height 7
click at [239, 645] on div "Progress Bar" at bounding box center [238, 766] width 2 height 7
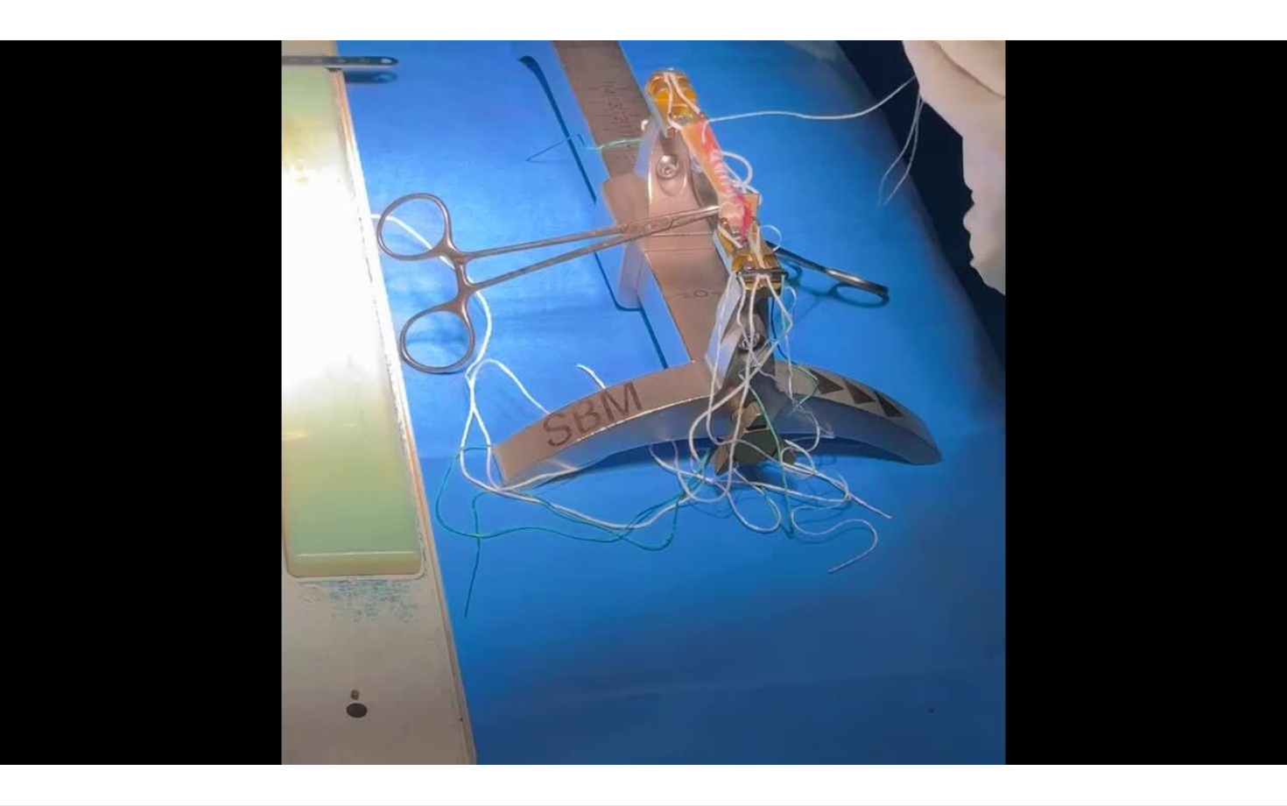
click at [291, 645] on div "Current Time 2:45 / Duration 13:55 Pause Skip Backward Skip Forward Mute Loaded…" at bounding box center [643, 822] width 1287 height 35
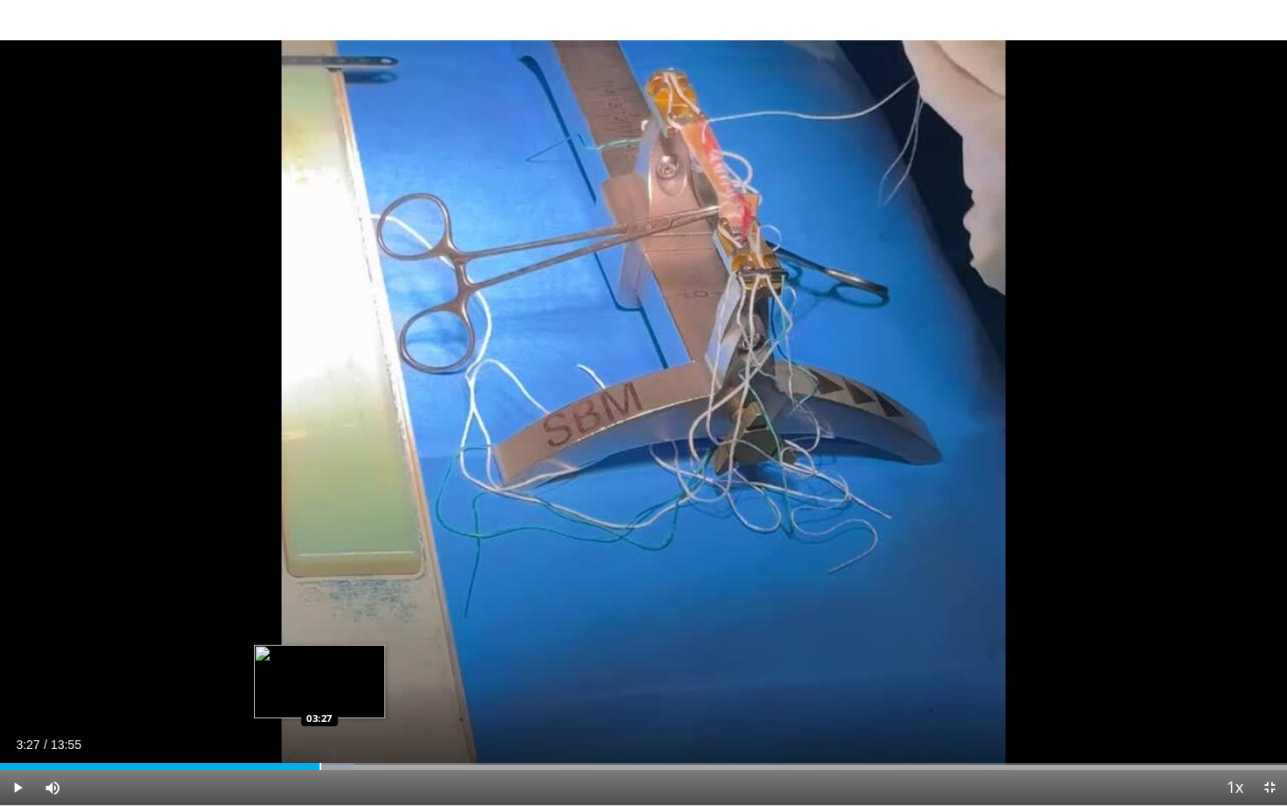
click at [320, 645] on div "Progress Bar" at bounding box center [321, 766] width 2 height 7
click at [355, 645] on div "Progress Bar" at bounding box center [354, 766] width 2 height 7
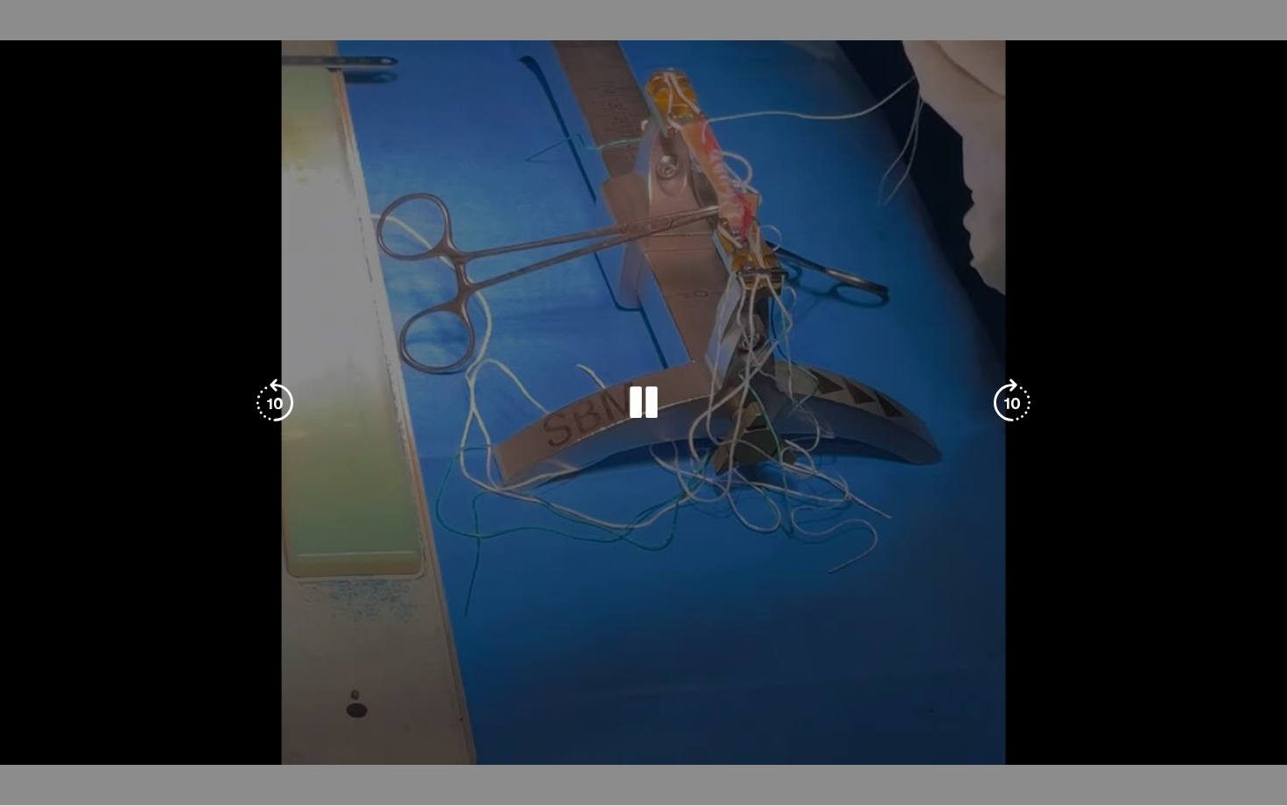
click at [383, 645] on div "10 seconds Tap to unmute" at bounding box center [643, 402] width 1287 height 805
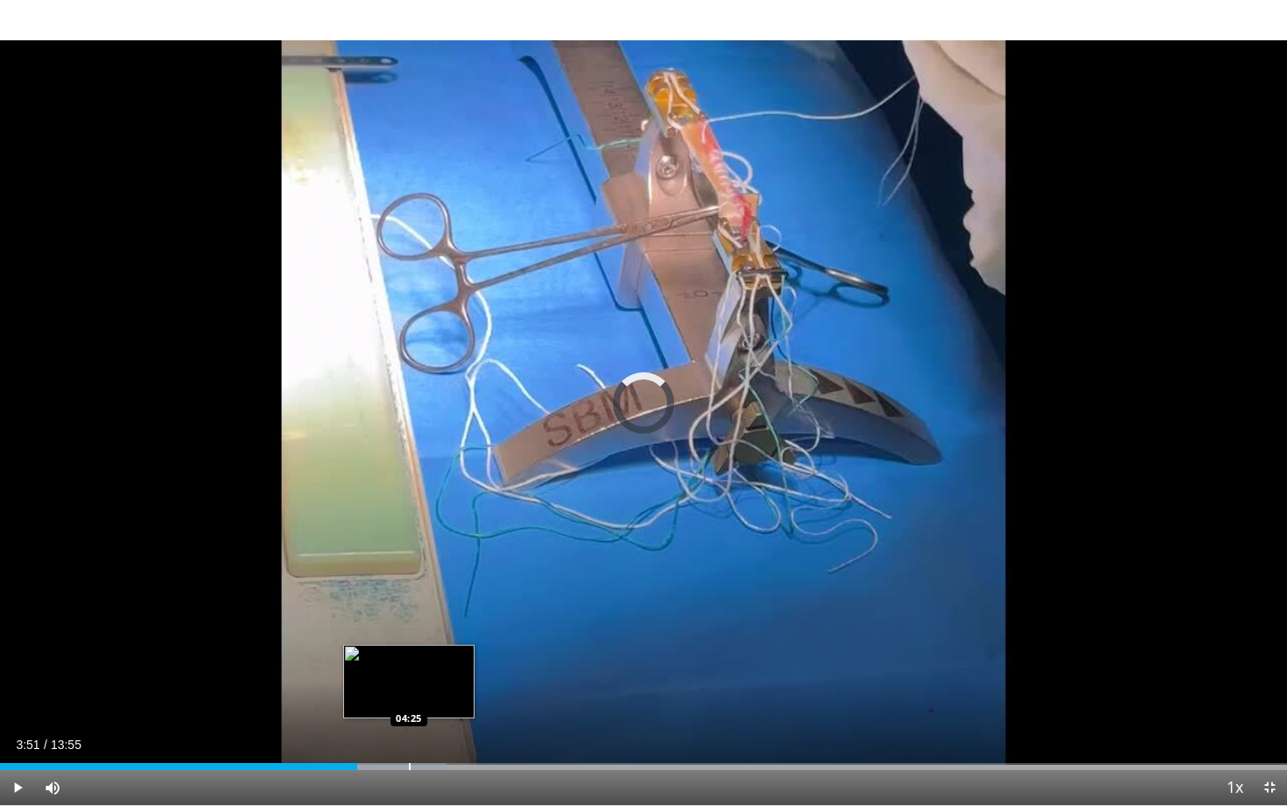
click at [409, 645] on div "Progress Bar" at bounding box center [410, 766] width 2 height 7
click at [437, 645] on div "Loaded : 39.49% 04:25 04:43" at bounding box center [643, 761] width 1287 height 17
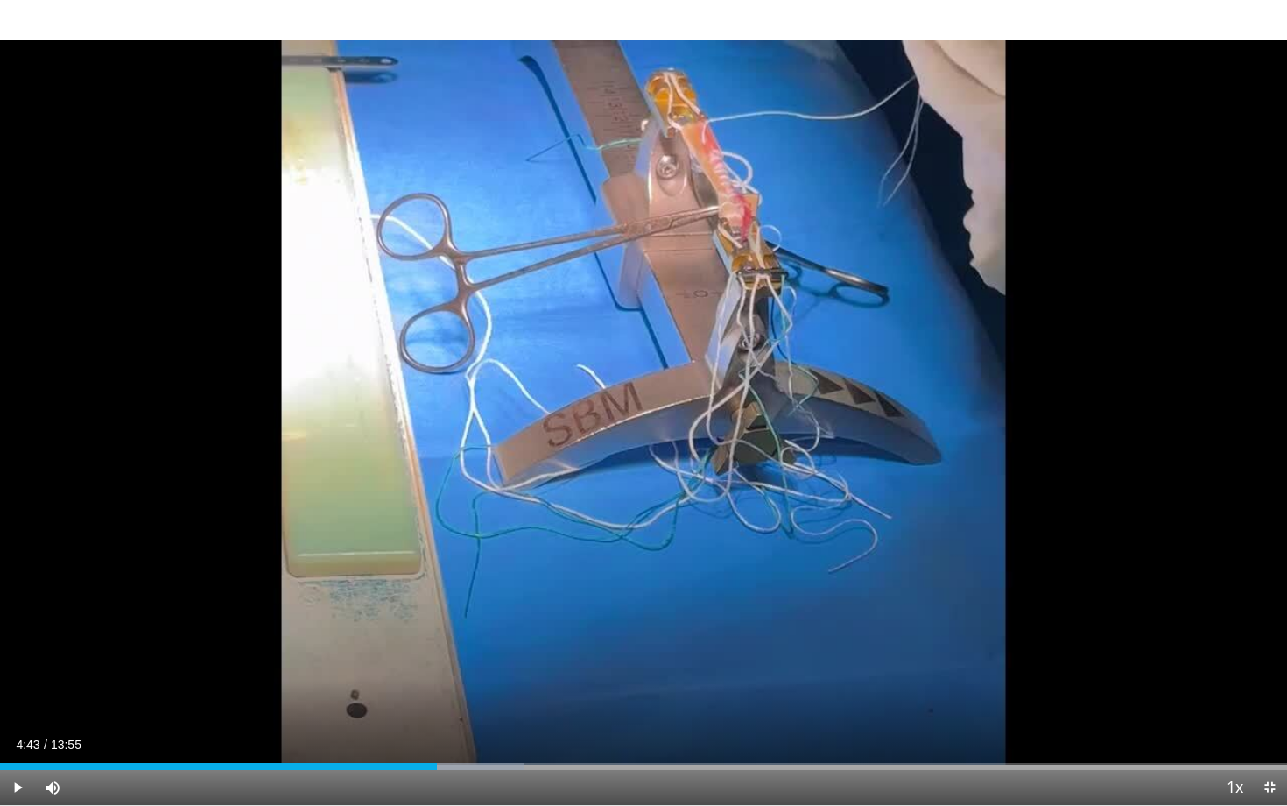
click at [463, 645] on div "Progress Bar" at bounding box center [462, 766] width 2 height 7
click at [489, 645] on div "Progress Bar" at bounding box center [488, 766] width 2 height 7
click at [509, 645] on div "Progress Bar" at bounding box center [508, 766] width 2 height 7
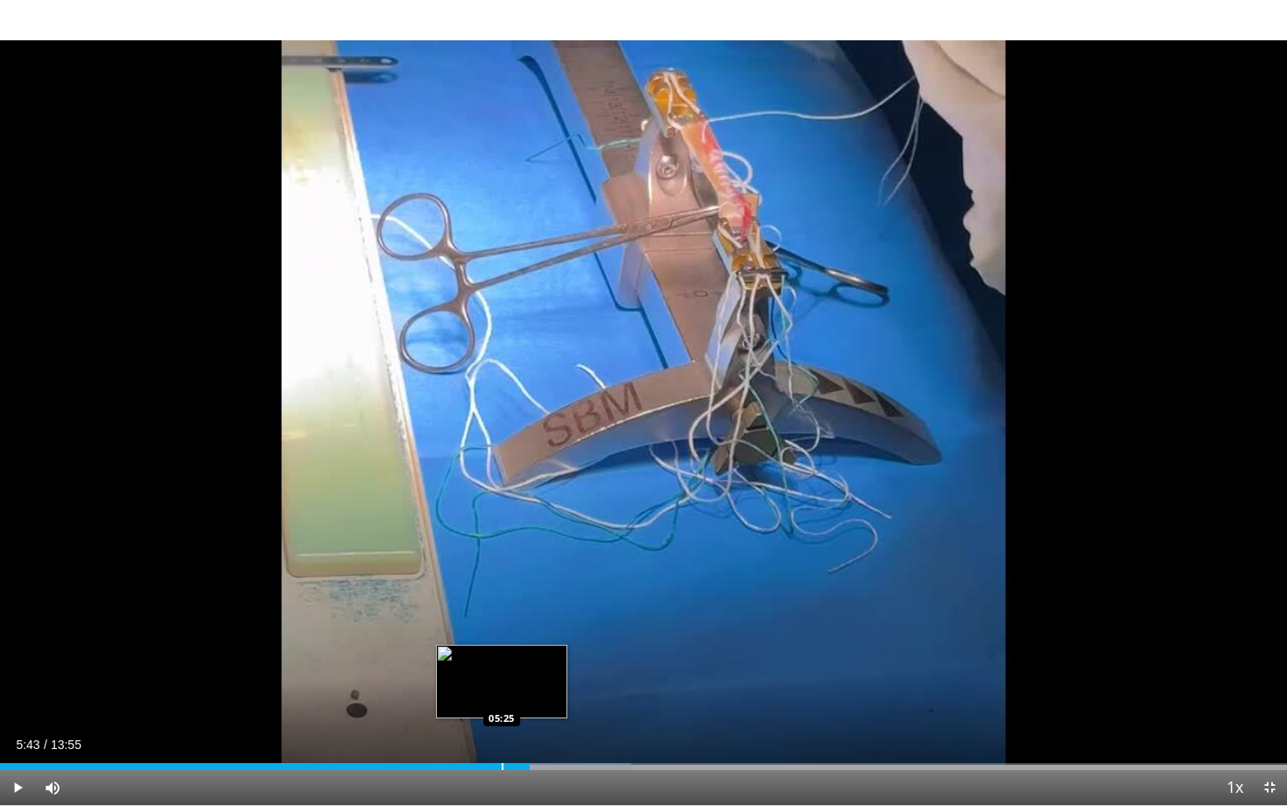
click at [502, 645] on div "Progress Bar" at bounding box center [503, 766] width 2 height 7
click at [16, 645] on span "Video Player" at bounding box center [17, 787] width 35 height 35
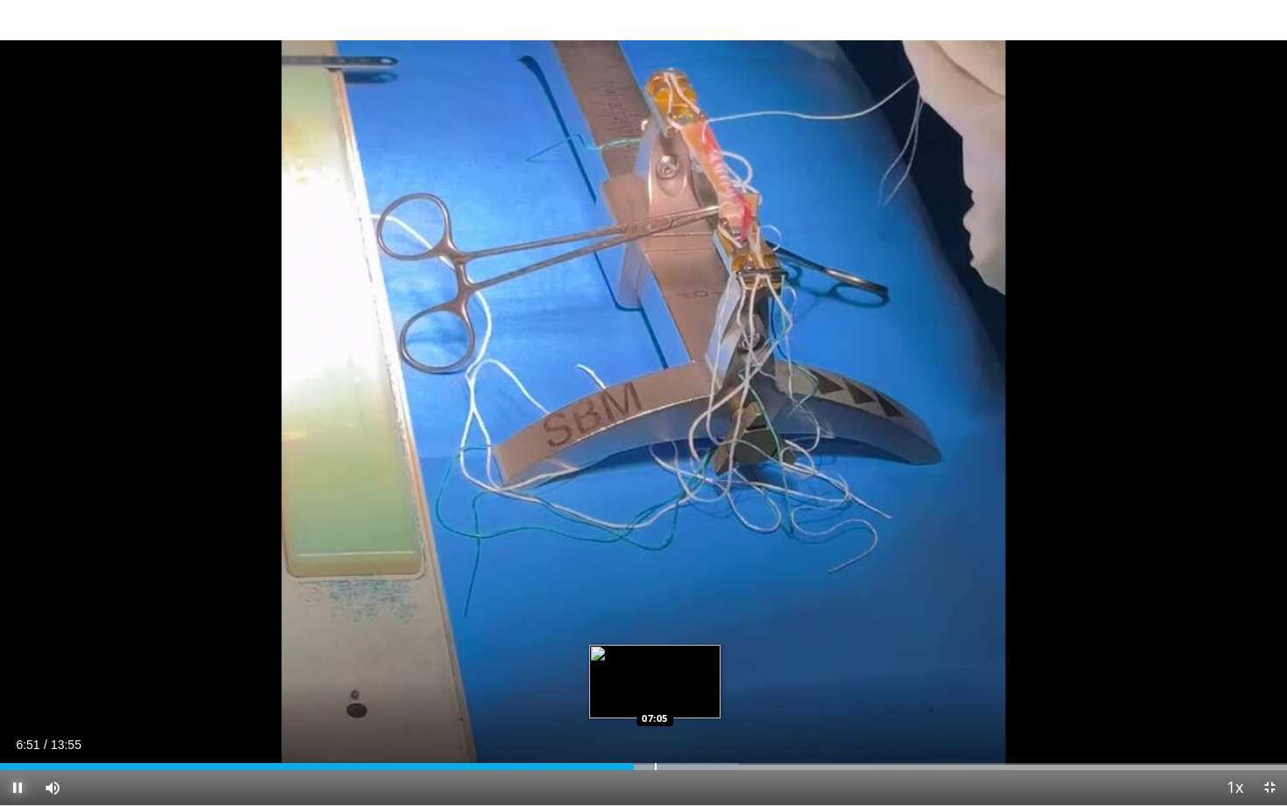
click at [657, 645] on div "Progress Bar" at bounding box center [656, 766] width 2 height 7
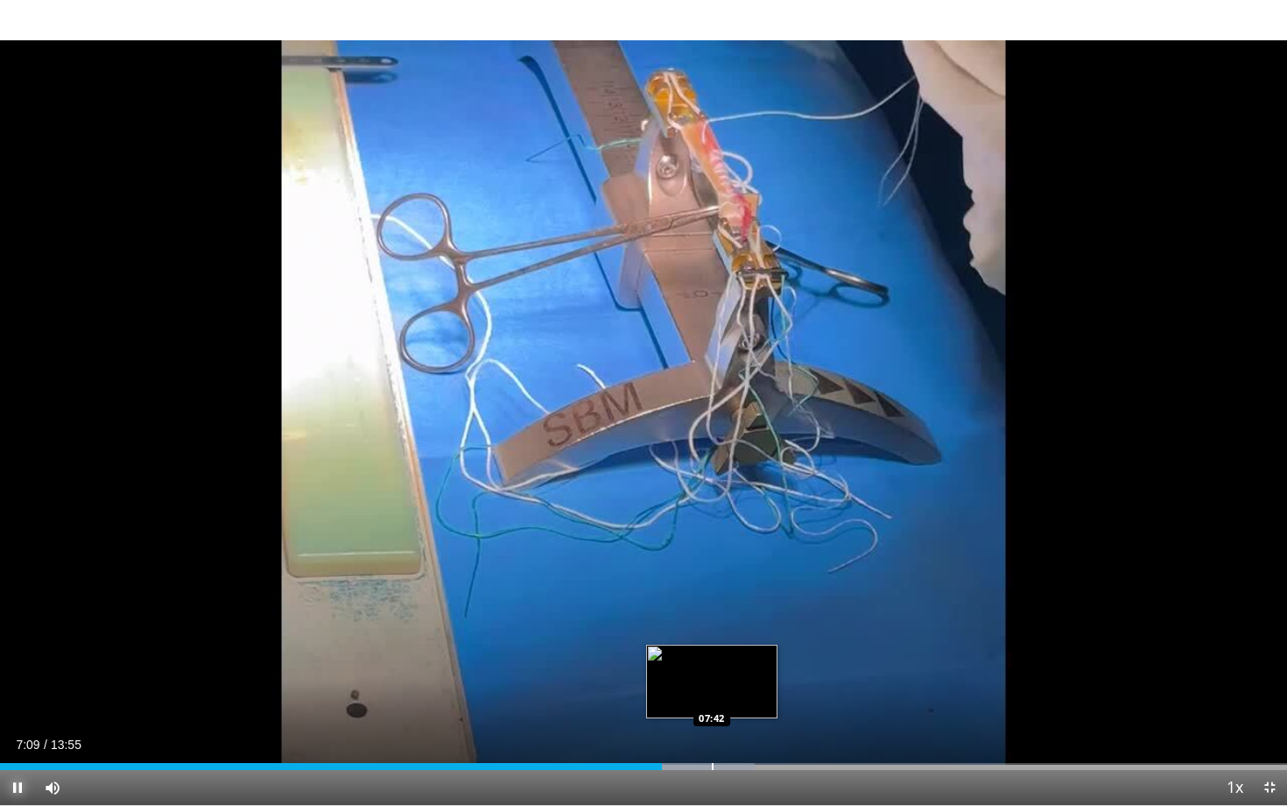
click at [714, 645] on div "Progress Bar" at bounding box center [713, 766] width 2 height 7
click at [757, 645] on div "Progress Bar" at bounding box center [756, 766] width 2 height 7
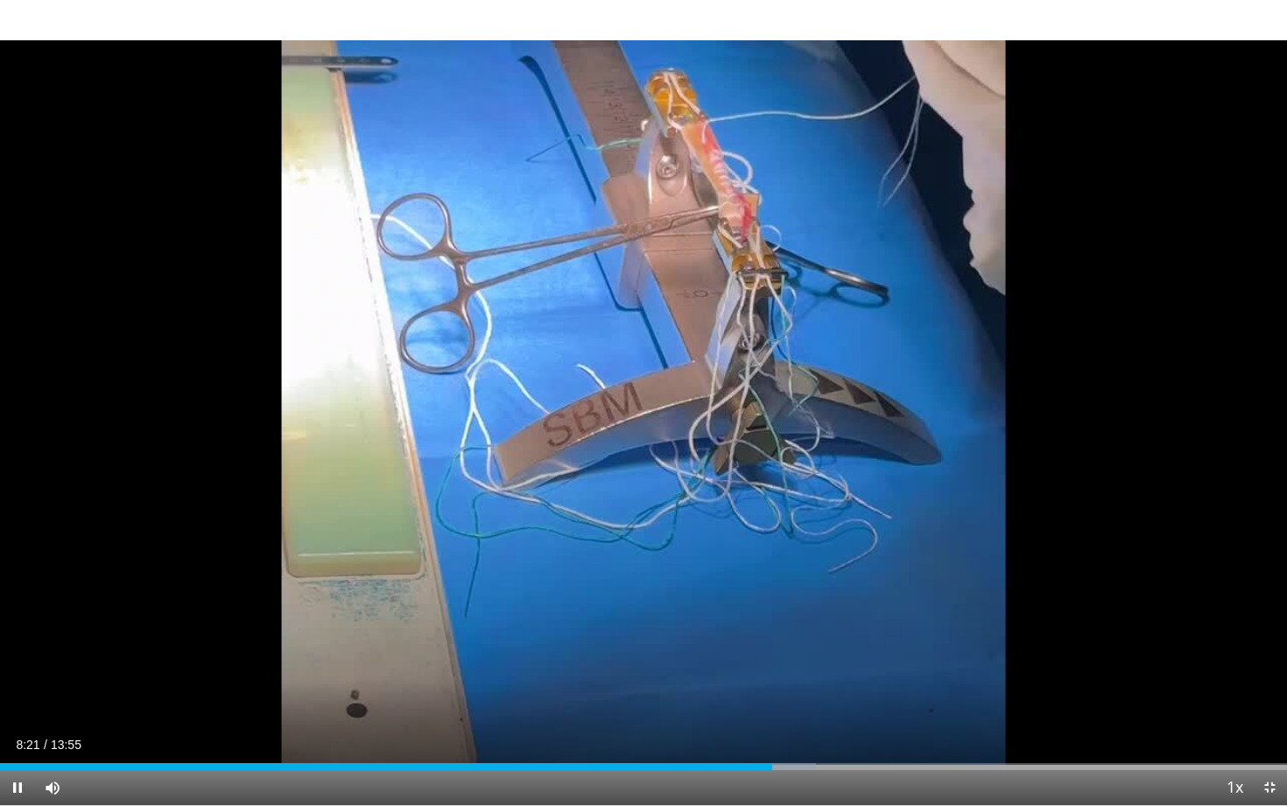
click at [807, 645] on div "Current Time 8:21 / Duration 13:55 Pause Skip Backward Skip Forward Mute Loaded…" at bounding box center [643, 787] width 1287 height 35
click at [797, 645] on div "Loaded : 68.21% 08:23 08:36" at bounding box center [643, 761] width 1287 height 17
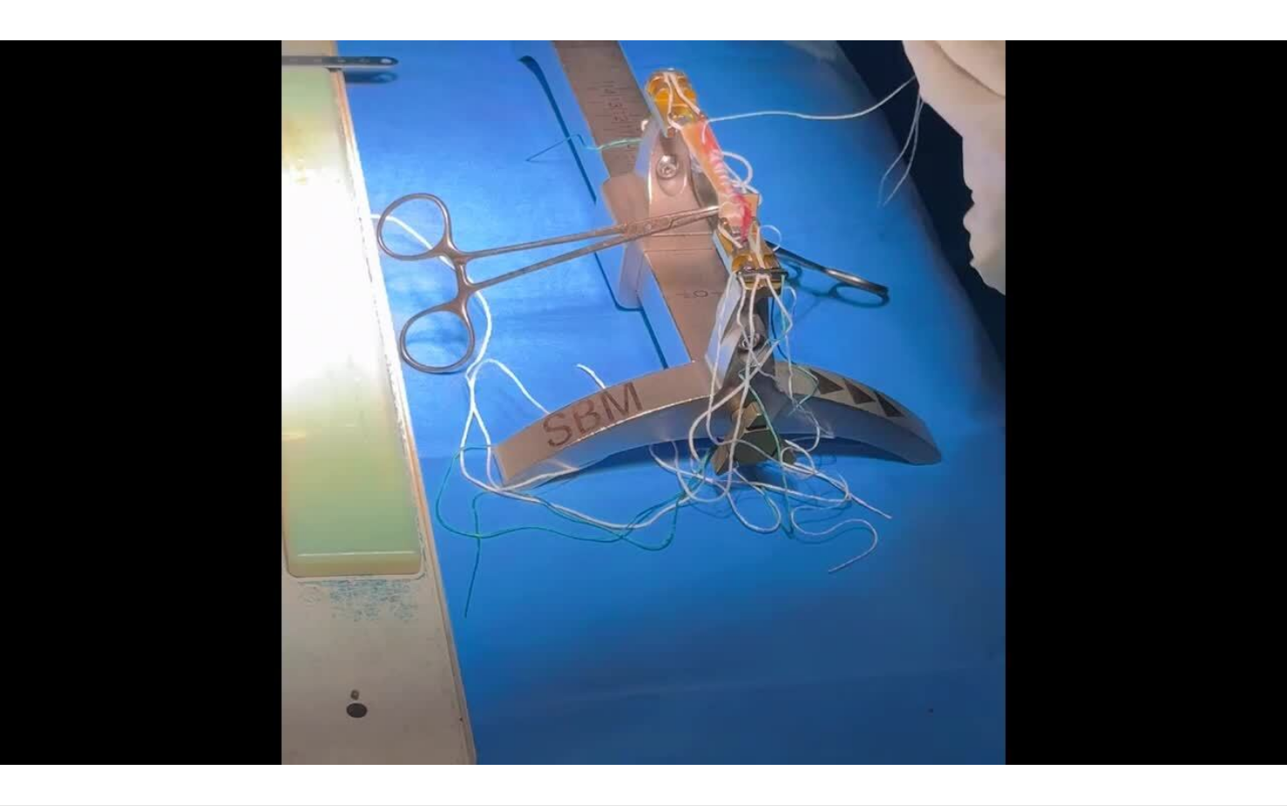
click at [837, 645] on div "Loaded : 69.41% 08:37 08:37" at bounding box center [643, 801] width 1287 height 7
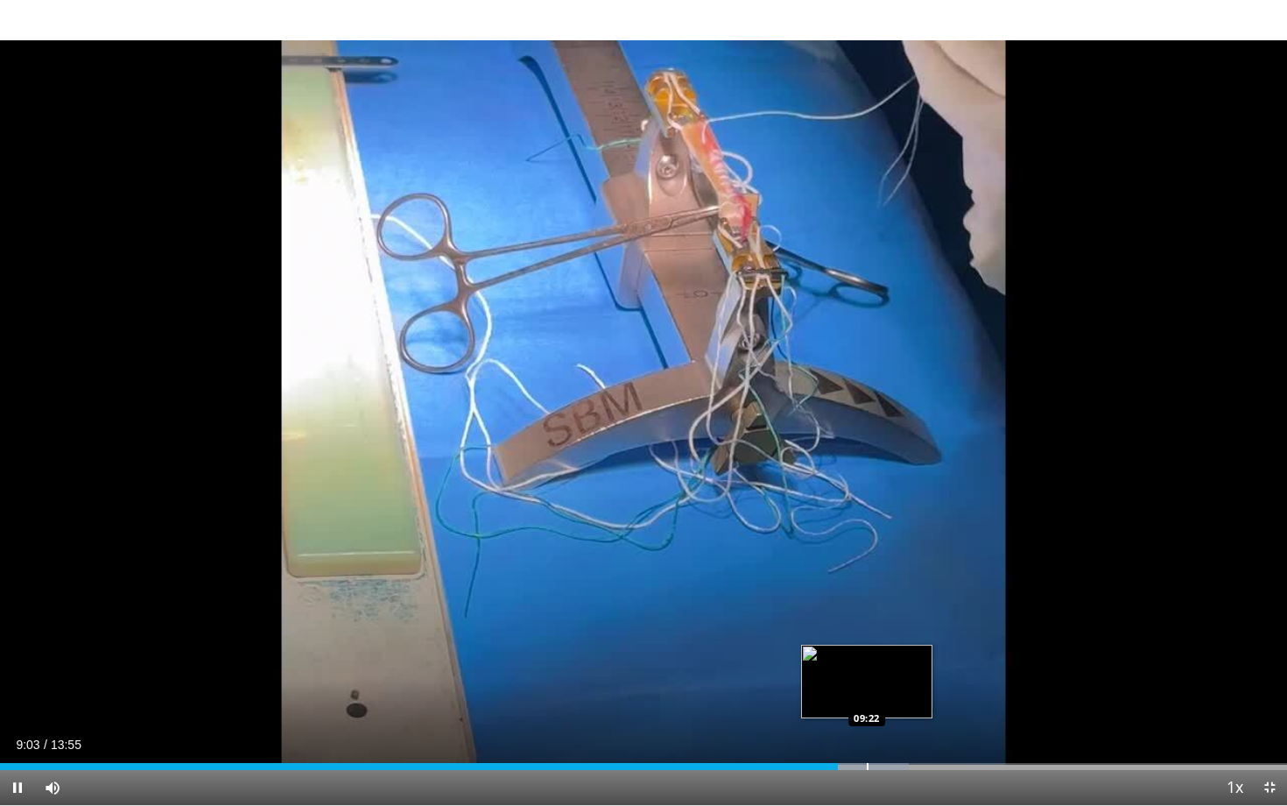
click at [869, 645] on div "Progress Bar" at bounding box center [868, 766] width 2 height 7
click at [887, 645] on div "Progress Bar" at bounding box center [886, 766] width 2 height 7
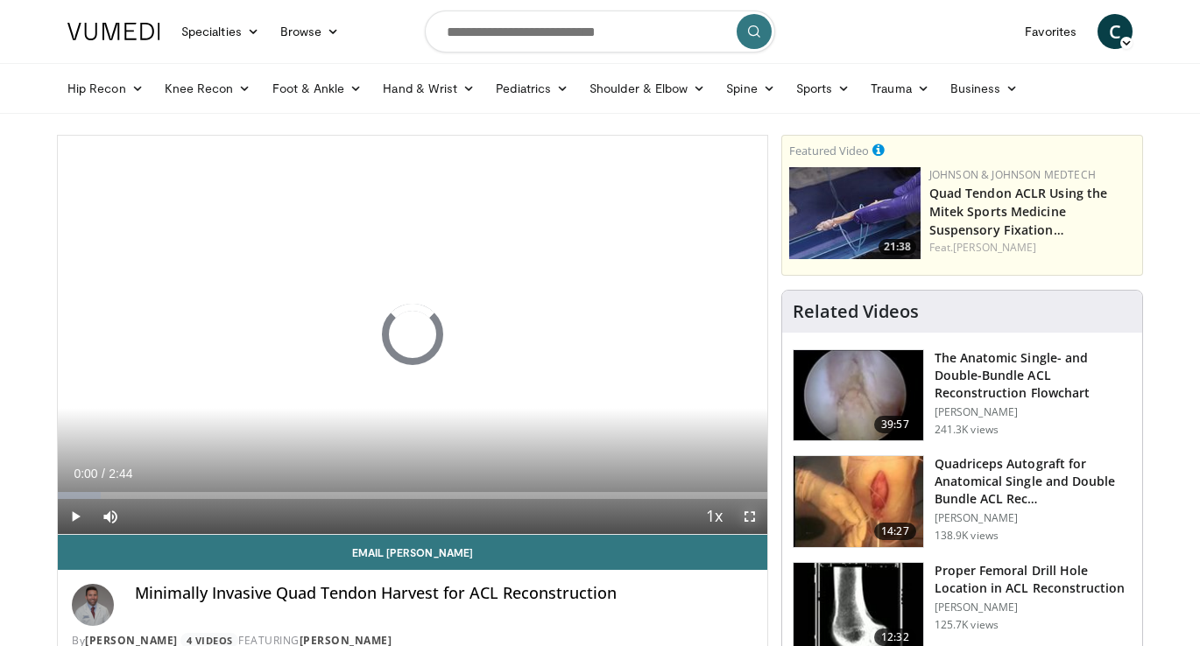
click at [745, 517] on span "Video Player" at bounding box center [749, 516] width 35 height 35
